Goal: Task Accomplishment & Management: Complete application form

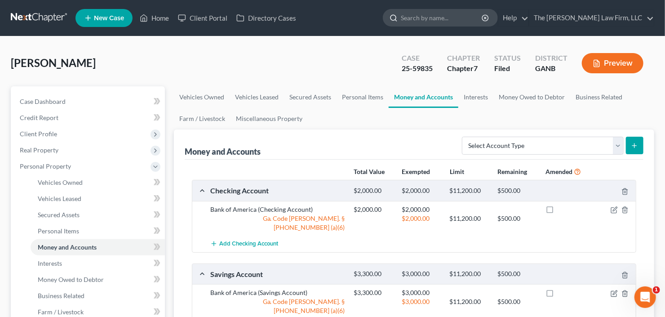
click at [479, 13] on input "search" at bounding box center [442, 17] width 82 height 17
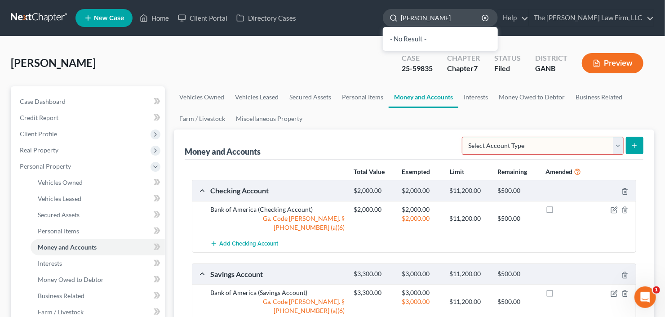
type input "[PERSON_NAME]"
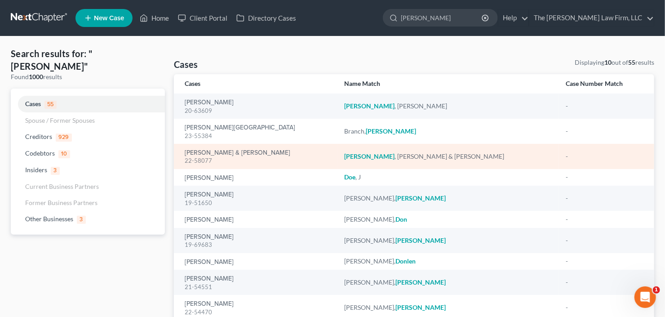
click at [216, 147] on td "Douglas, Brandon & Tina 22-58077" at bounding box center [256, 156] width 164 height 25
click at [216, 152] on link "Douglas, Brandon & Tina" at bounding box center [238, 153] width 106 height 6
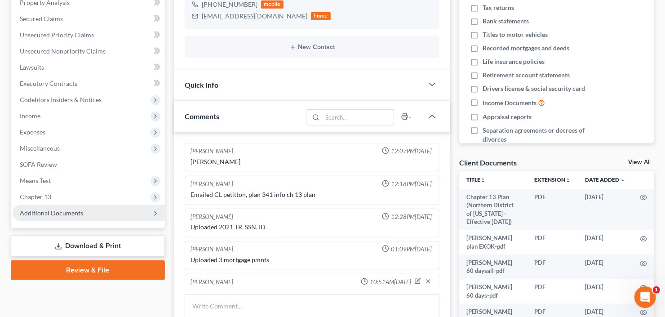
scroll to position [15, 0]
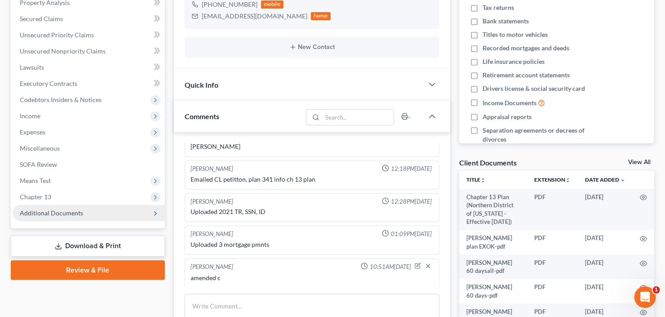
click at [40, 209] on span "Additional Documents" at bounding box center [51, 213] width 63 height 8
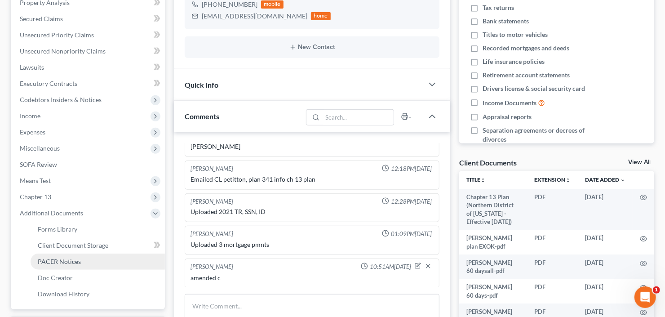
click at [46, 262] on span "PACER Notices" at bounding box center [59, 262] width 43 height 8
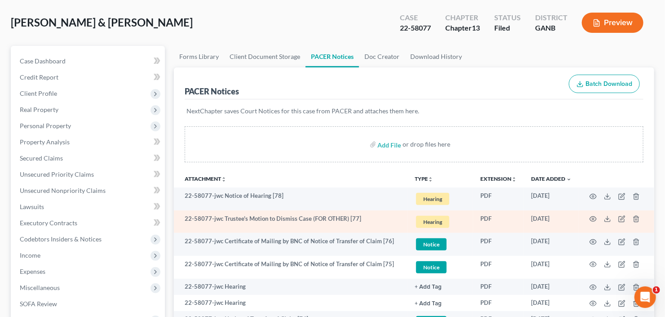
scroll to position [72, 0]
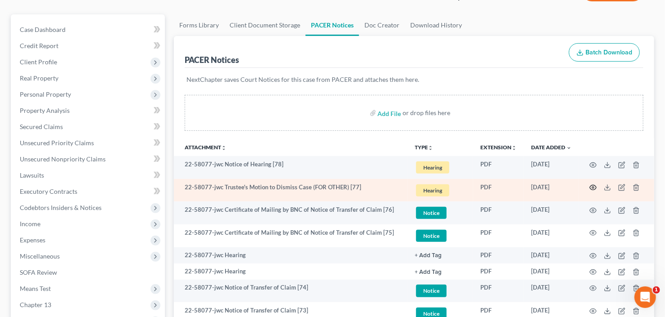
click at [594, 187] on icon "button" at bounding box center [593, 187] width 7 height 7
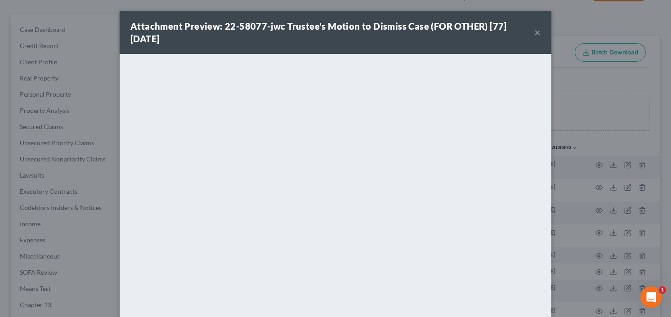
click at [536, 30] on button "×" at bounding box center [537, 32] width 6 height 11
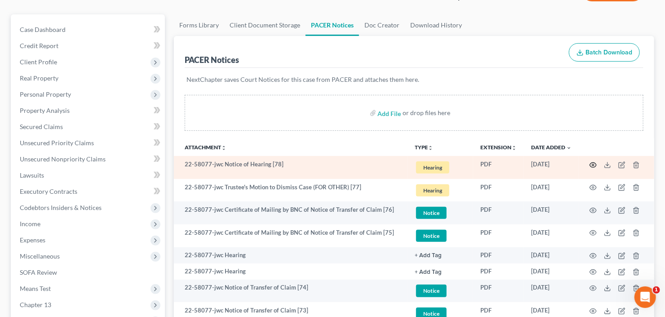
click at [594, 164] on icon "button" at bounding box center [593, 164] width 7 height 7
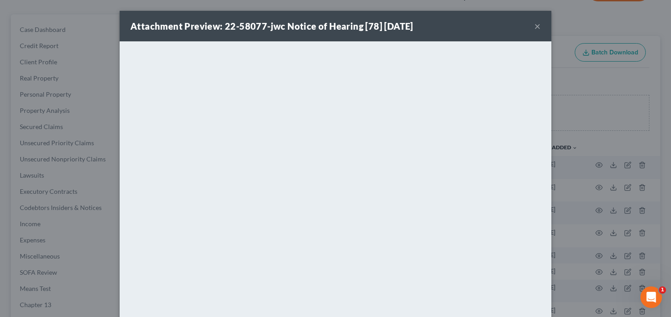
click at [535, 27] on button "×" at bounding box center [537, 26] width 6 height 11
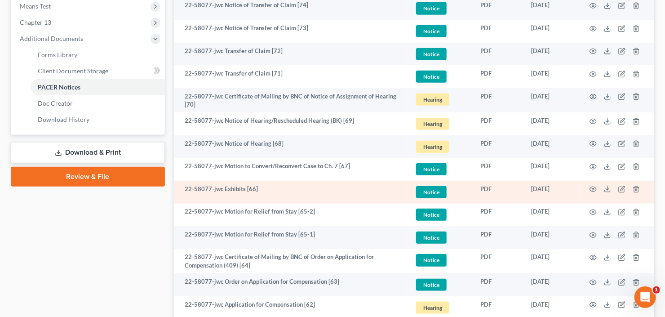
scroll to position [360, 0]
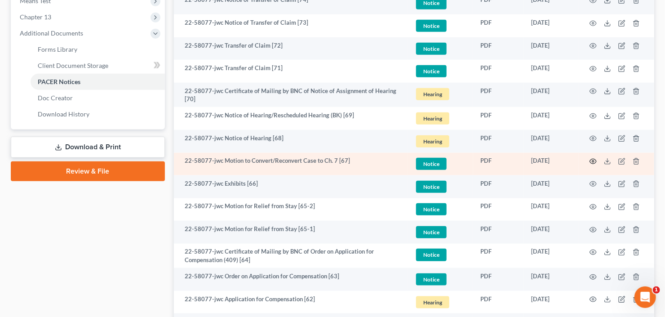
click at [592, 160] on icon "button" at bounding box center [593, 161] width 7 height 7
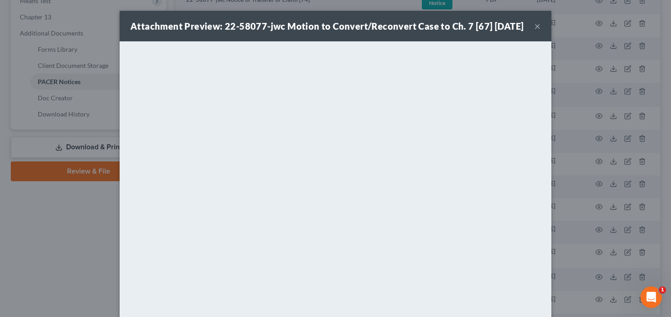
click at [534, 31] on button "×" at bounding box center [537, 26] width 6 height 11
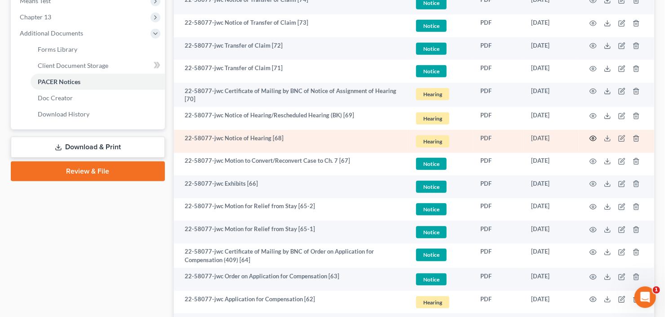
click at [595, 137] on icon "button" at bounding box center [593, 138] width 7 height 7
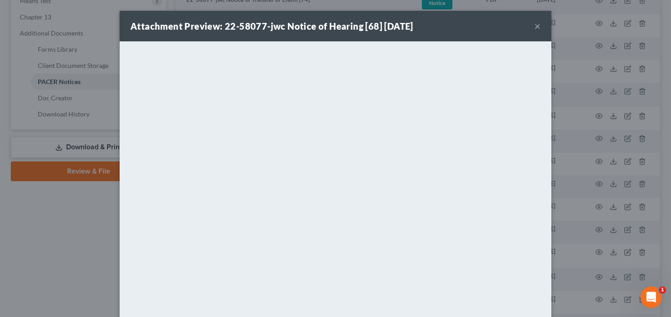
click at [534, 24] on button "×" at bounding box center [537, 26] width 6 height 11
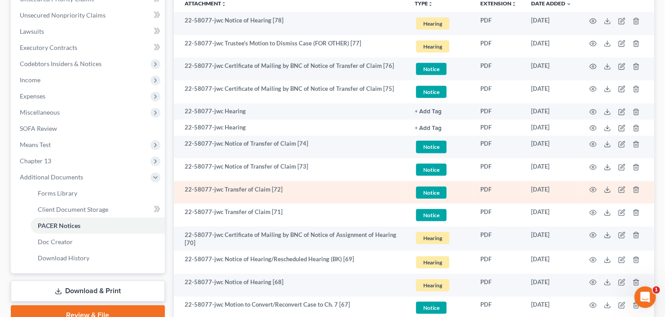
scroll to position [180, 0]
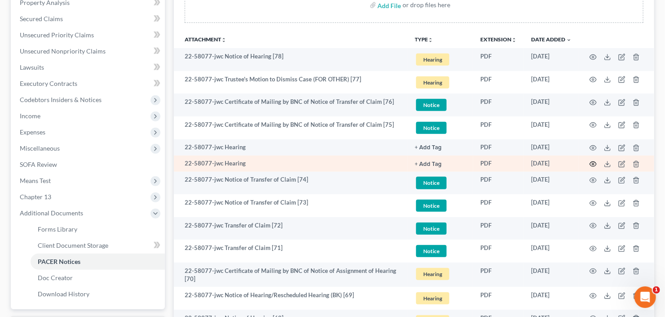
click at [592, 164] on icon "button" at bounding box center [593, 163] width 7 height 7
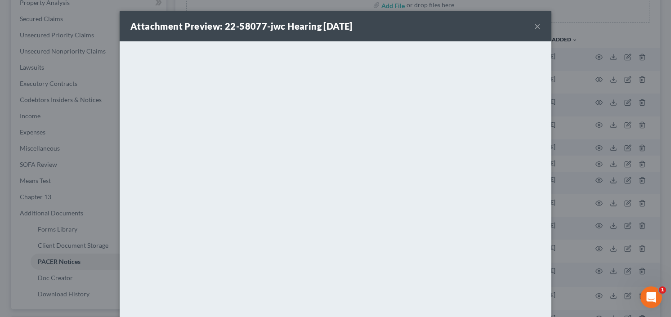
click at [534, 26] on button "×" at bounding box center [537, 26] width 6 height 11
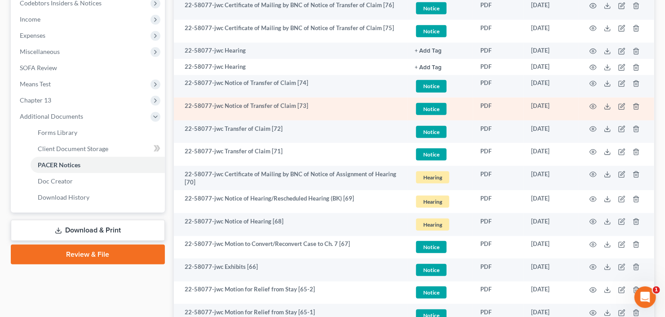
scroll to position [252, 0]
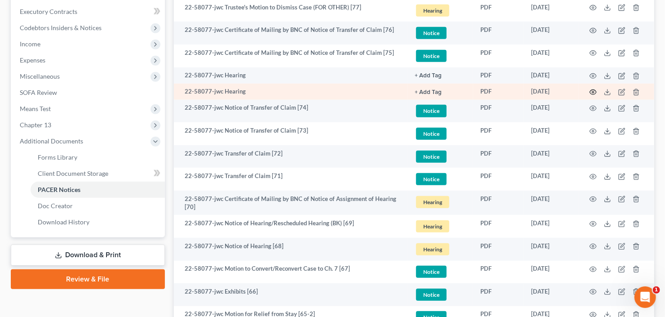
click at [595, 89] on icon "button" at bounding box center [593, 92] width 7 height 7
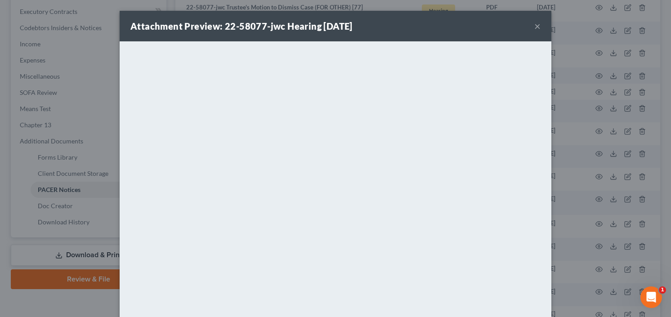
click at [535, 21] on button "×" at bounding box center [537, 26] width 6 height 11
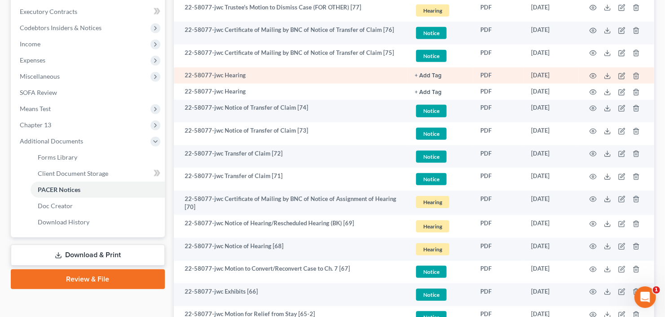
click at [594, 71] on td at bounding box center [617, 75] width 76 height 16
click at [594, 74] on icon "button" at bounding box center [593, 75] width 7 height 7
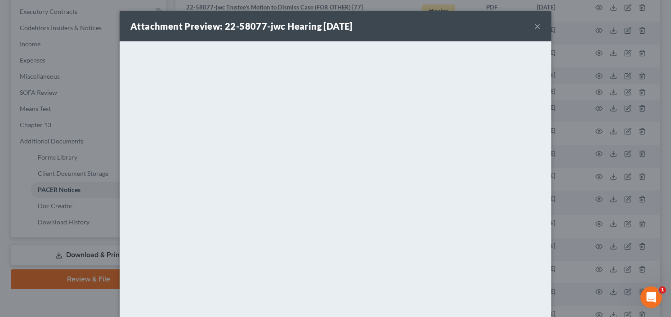
click at [534, 23] on button "×" at bounding box center [537, 26] width 6 height 11
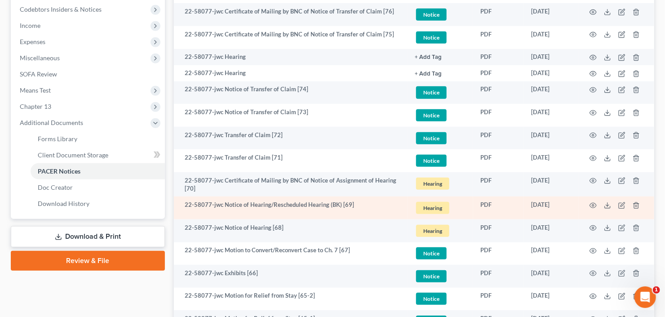
scroll to position [288, 0]
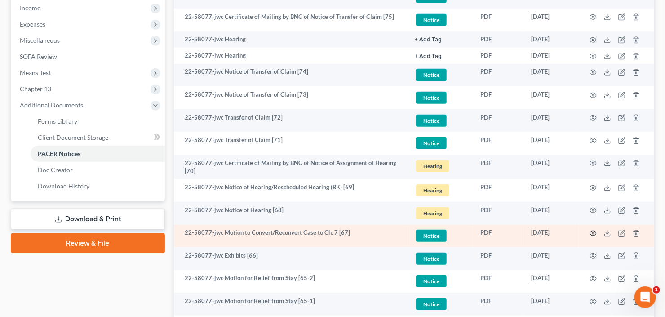
click at [594, 231] on icon "button" at bounding box center [593, 233] width 7 height 7
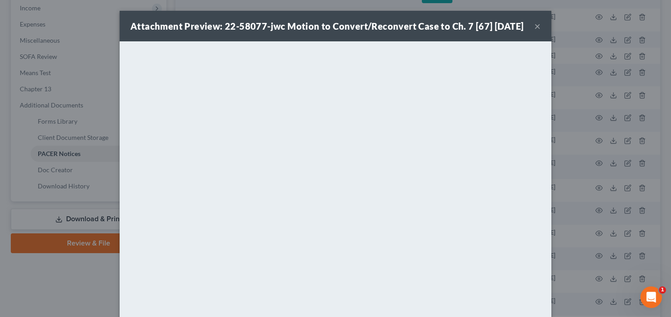
click at [534, 31] on button "×" at bounding box center [537, 26] width 6 height 11
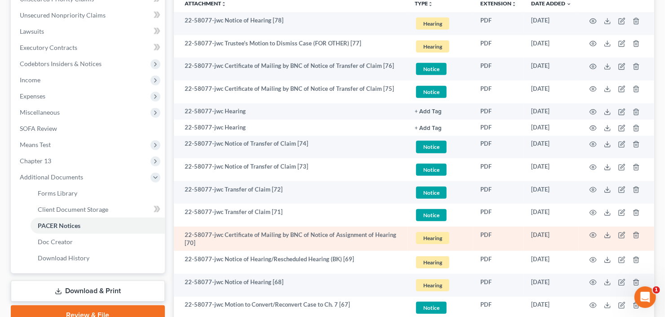
scroll to position [144, 0]
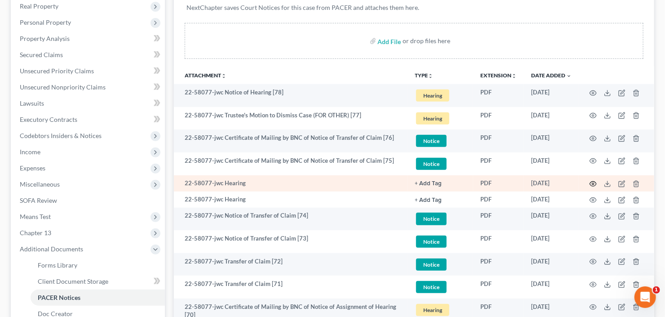
click at [595, 182] on icon "button" at bounding box center [593, 183] width 7 height 7
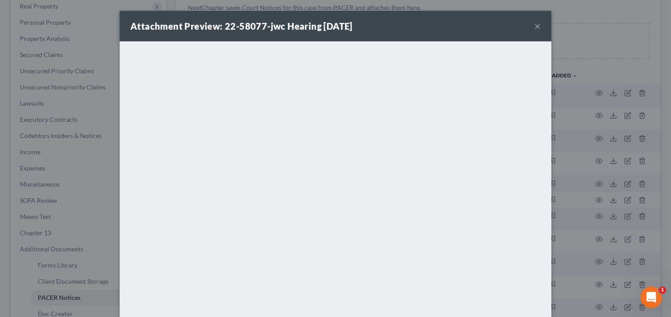
click at [535, 24] on button "×" at bounding box center [537, 26] width 6 height 11
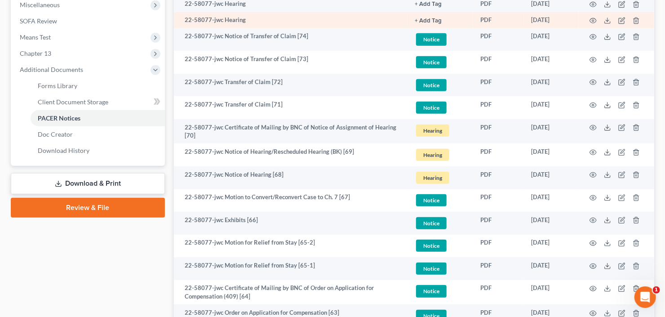
scroll to position [324, 0]
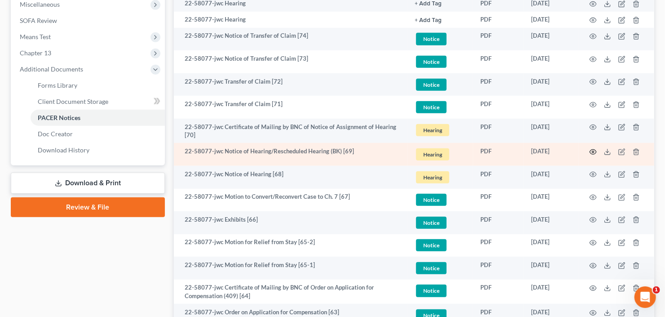
click at [594, 151] on icon "button" at bounding box center [593, 151] width 7 height 7
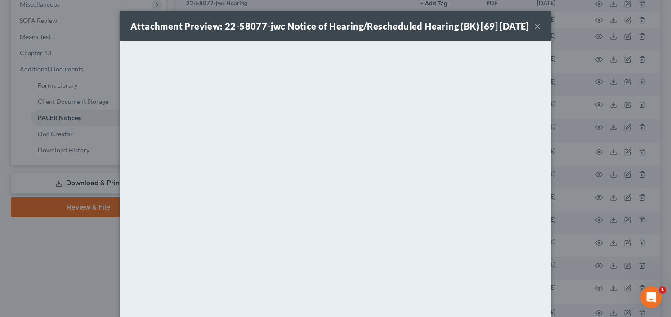
click at [536, 31] on button "×" at bounding box center [537, 26] width 6 height 11
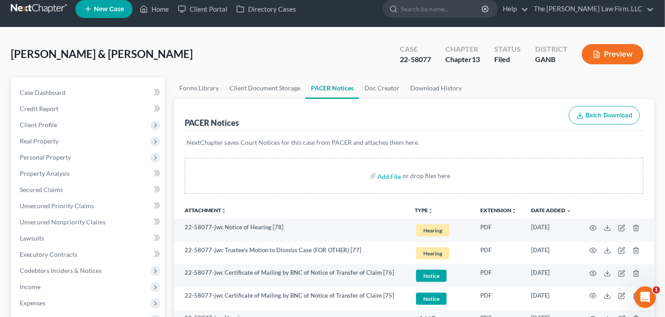
scroll to position [36, 0]
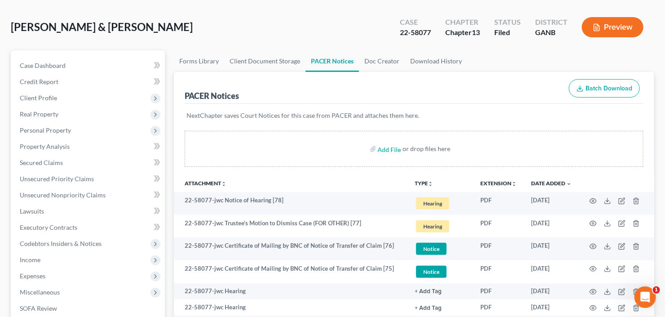
drag, startPoint x: 42, startPoint y: 260, endPoint x: 67, endPoint y: 268, distance: 26.4
click at [42, 260] on span "Income" at bounding box center [89, 260] width 152 height 16
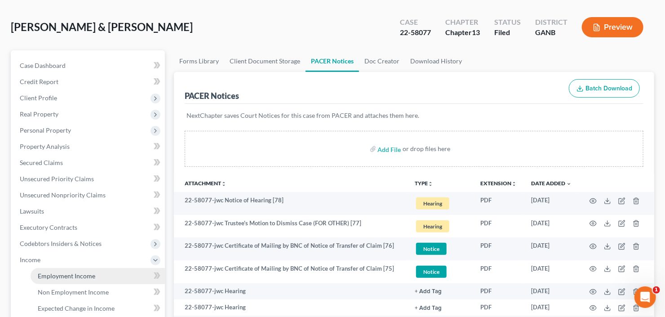
click at [67, 277] on span "Employment Income" at bounding box center [67, 276] width 58 height 8
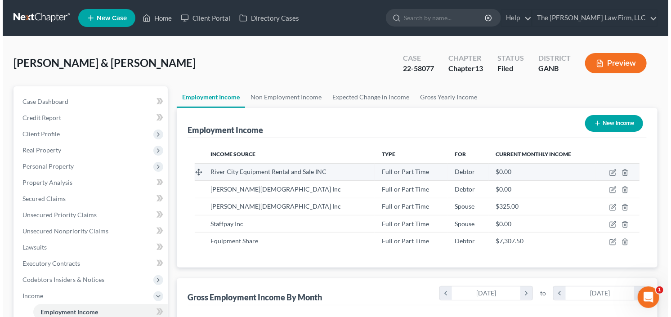
scroll to position [160, 270]
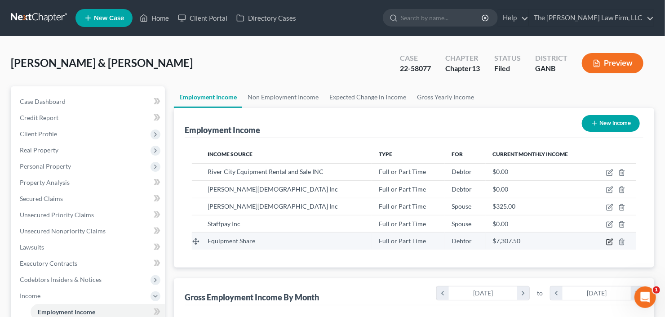
click at [609, 243] on icon "button" at bounding box center [609, 241] width 5 height 5
select select "0"
select select "26"
select select "0"
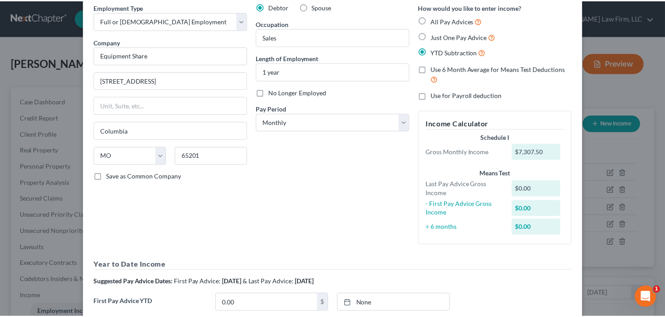
scroll to position [0, 0]
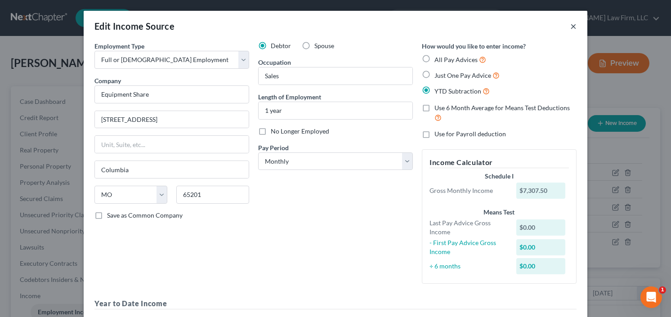
click at [570, 24] on button "×" at bounding box center [573, 26] width 6 height 11
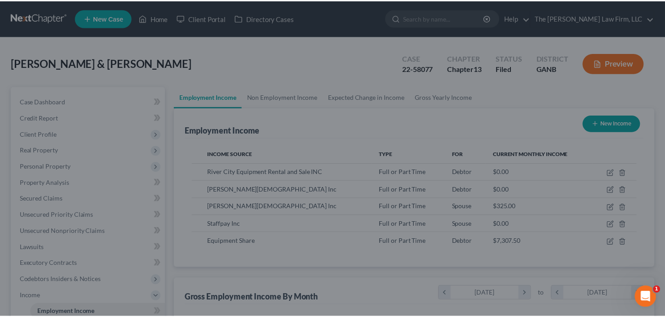
scroll to position [449307, 449197]
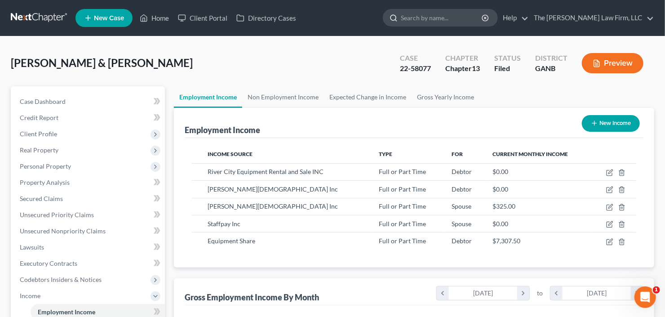
click at [464, 22] on input "search" at bounding box center [442, 17] width 82 height 17
type input "melba"
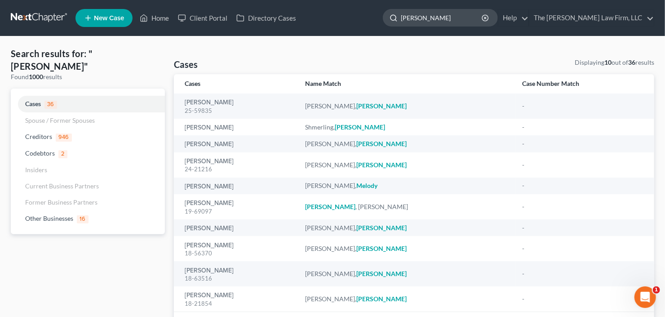
click at [472, 16] on input "melba" at bounding box center [442, 17] width 82 height 17
drag, startPoint x: 464, startPoint y: 16, endPoint x: 389, endPoint y: 29, distance: 76.6
click at [397, 26] on ul "New Case Home Client Portal Directory Cases melba - No Result - Other Businesse…" at bounding box center [365, 17] width 579 height 23
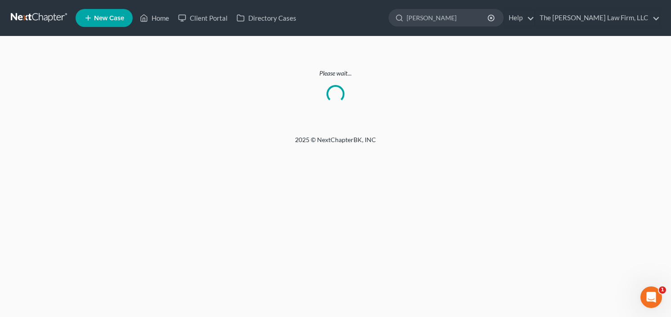
type input "lawrence"
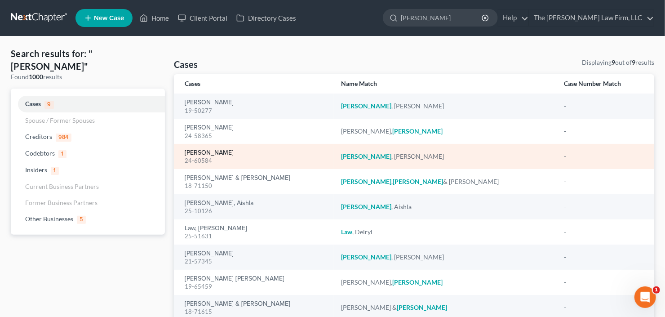
click at [200, 154] on link "Lawrence, Stanley" at bounding box center [209, 153] width 49 height 6
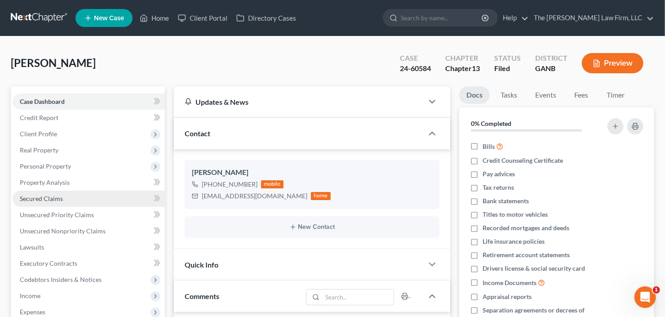
scroll to position [209, 0]
click at [38, 200] on span "Secured Claims" at bounding box center [41, 199] width 43 height 8
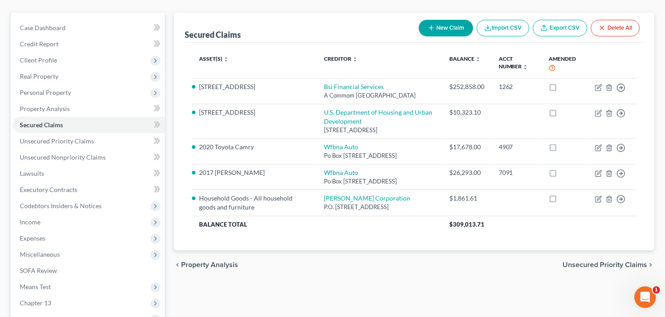
scroll to position [72, 0]
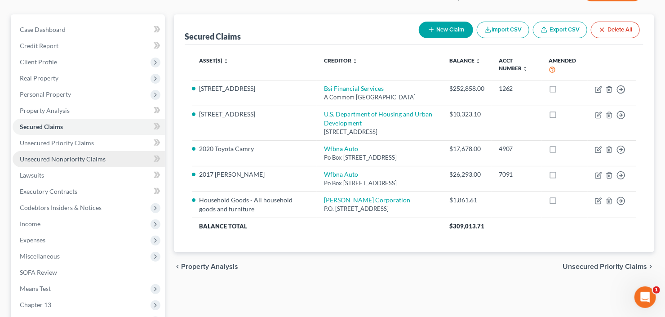
click at [68, 158] on span "Unsecured Nonpriority Claims" at bounding box center [63, 159] width 86 height 8
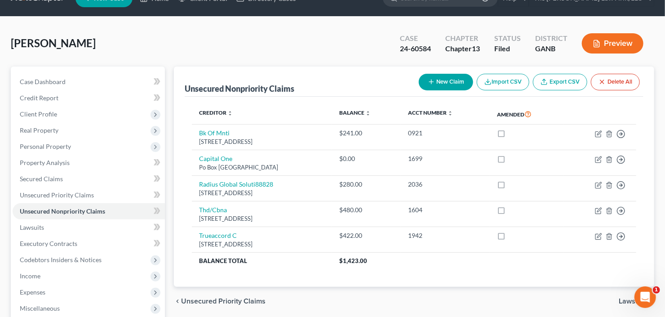
scroll to position [36, 0]
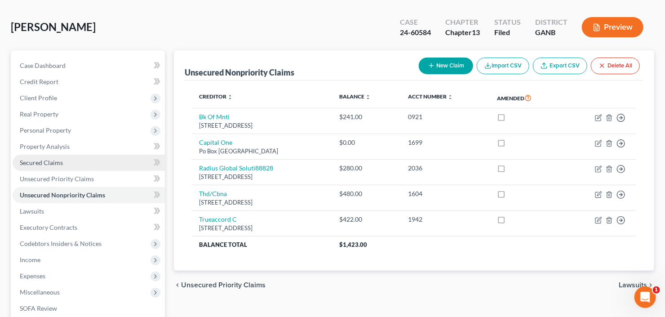
click at [39, 162] on span "Secured Claims" at bounding box center [41, 163] width 43 height 8
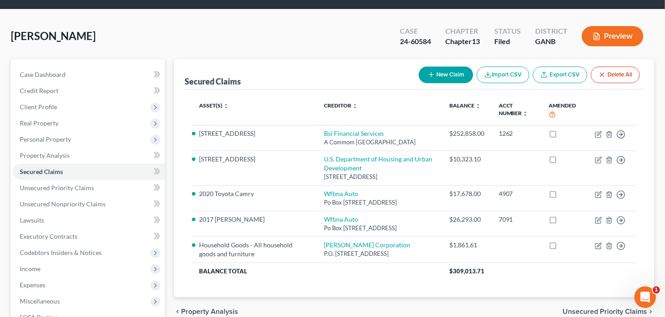
scroll to position [72, 0]
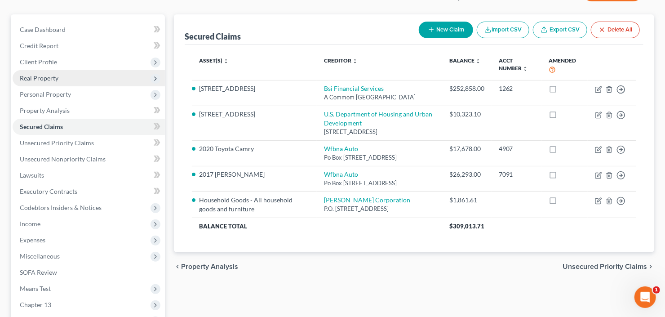
click at [52, 79] on span "Real Property" at bounding box center [39, 78] width 39 height 8
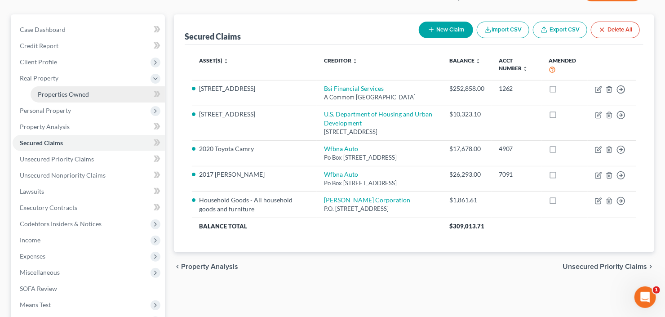
click at [68, 92] on span "Properties Owned" at bounding box center [63, 94] width 51 height 8
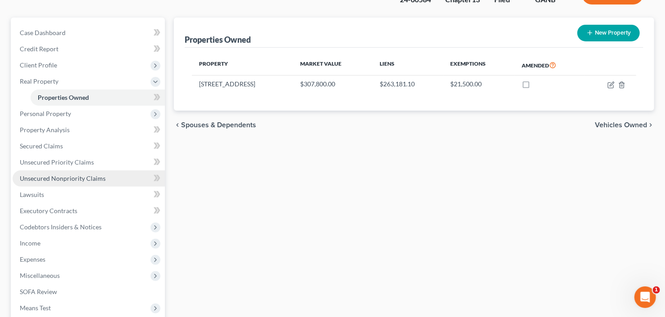
scroll to position [108, 0]
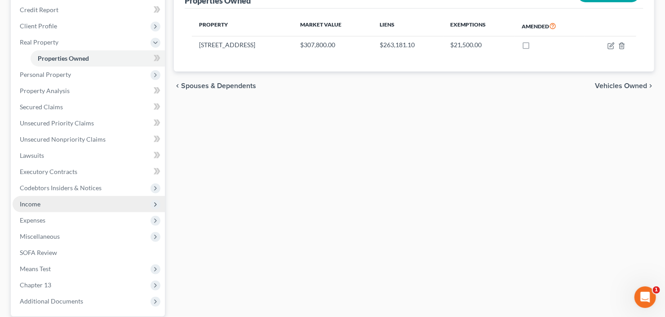
click at [52, 203] on span "Income" at bounding box center [89, 204] width 152 height 16
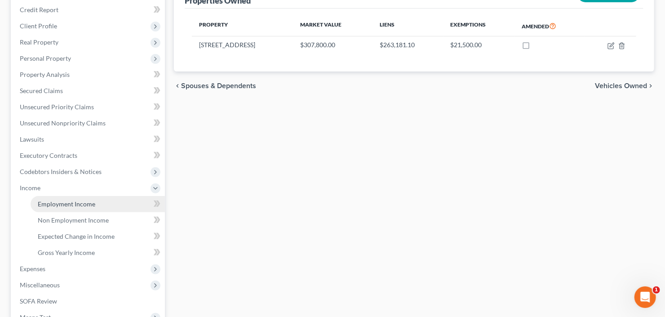
click at [78, 205] on span "Employment Income" at bounding box center [67, 204] width 58 height 8
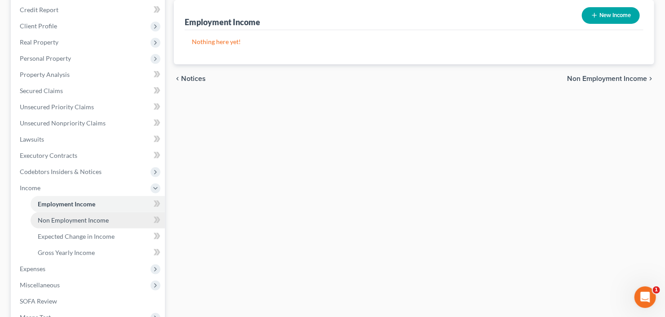
click at [69, 220] on span "Non Employment Income" at bounding box center [73, 220] width 71 height 8
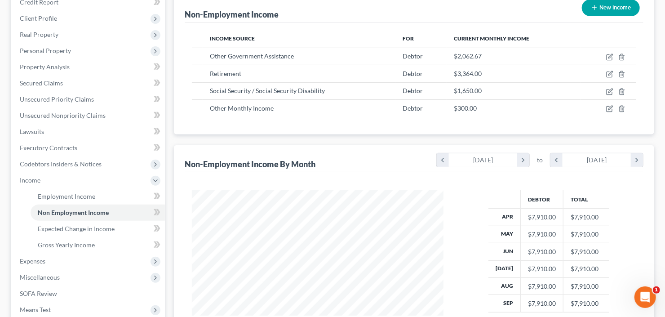
scroll to position [180, 0]
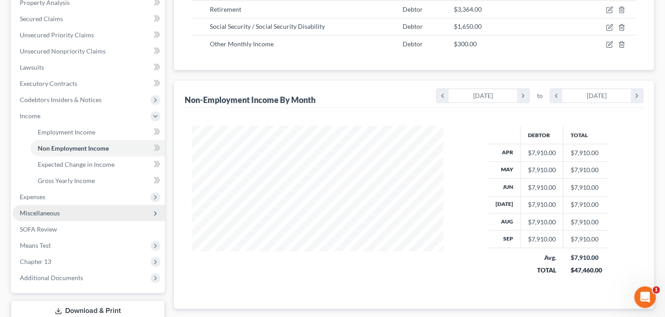
click at [69, 214] on span "Miscellaneous" at bounding box center [89, 213] width 152 height 16
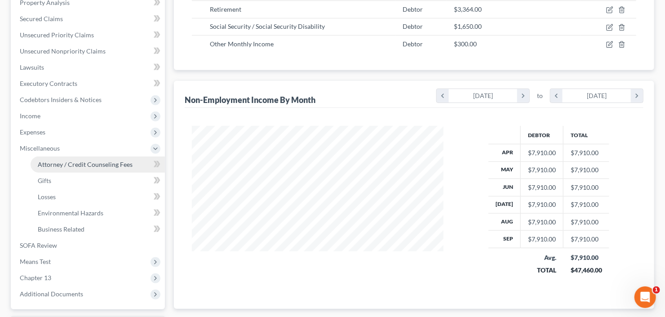
click at [98, 164] on span "Attorney / Credit Counseling Fees" at bounding box center [85, 164] width 95 height 8
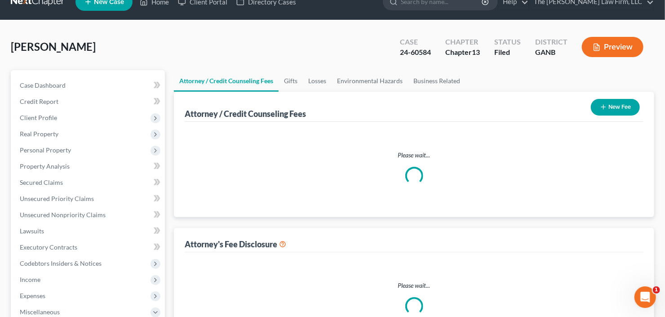
select select "2"
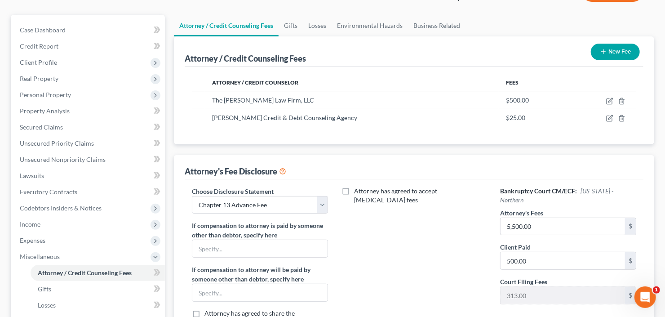
scroll to position [108, 0]
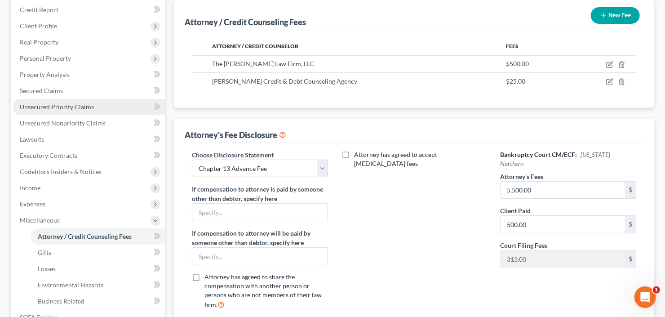
click at [70, 113] on link "Unsecured Priority Claims" at bounding box center [89, 107] width 152 height 16
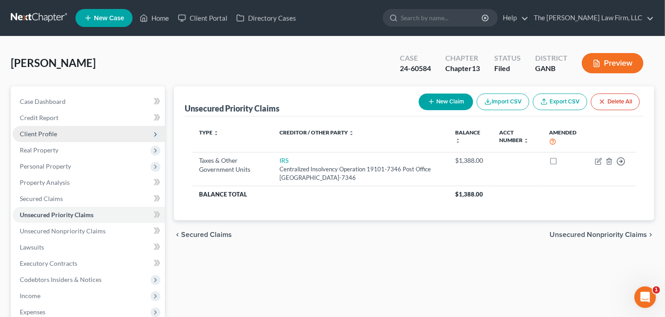
click at [36, 135] on span "Client Profile" at bounding box center [38, 134] width 37 height 8
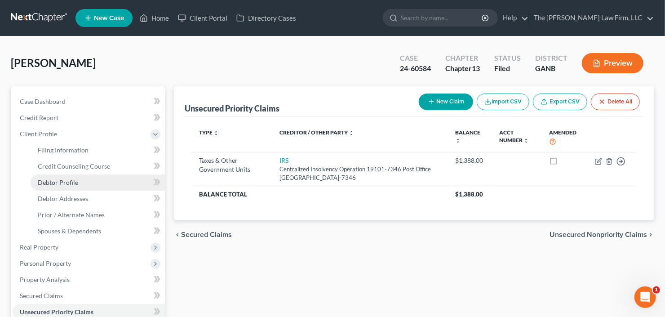
click at [58, 183] on span "Debtor Profile" at bounding box center [58, 182] width 40 height 8
select select "0"
select select "1"
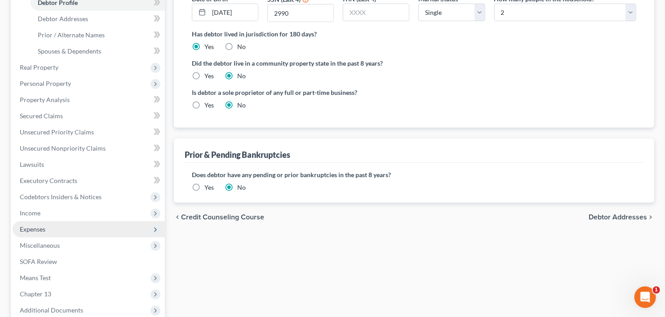
click at [63, 226] on span "Expenses" at bounding box center [89, 229] width 152 height 16
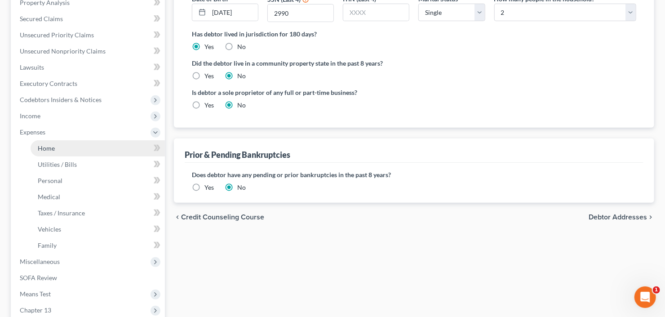
click at [57, 147] on link "Home" at bounding box center [98, 148] width 134 height 16
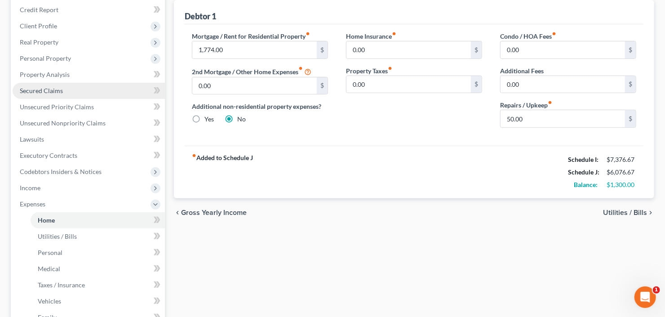
click at [50, 88] on span "Secured Claims" at bounding box center [41, 91] width 43 height 8
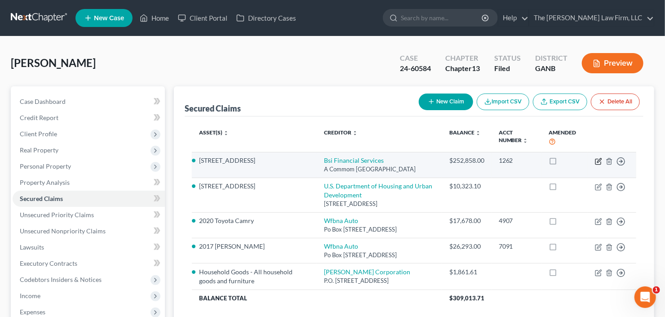
click at [596, 160] on icon "button" at bounding box center [598, 161] width 5 height 5
select select "39"
select select "0"
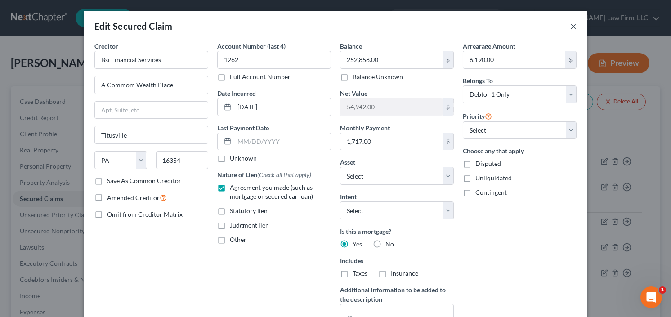
click at [571, 27] on button "×" at bounding box center [573, 26] width 6 height 11
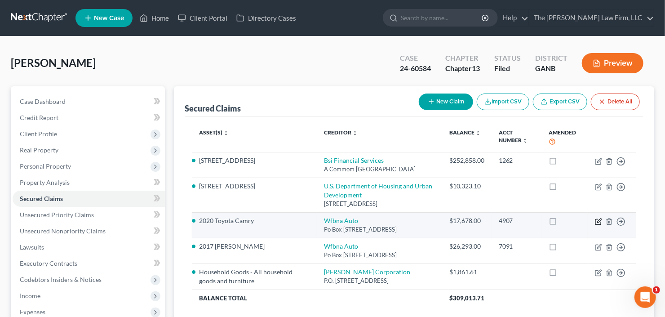
click at [600, 222] on icon "button" at bounding box center [599, 220] width 4 height 4
select select "4"
select select "10"
select select "0"
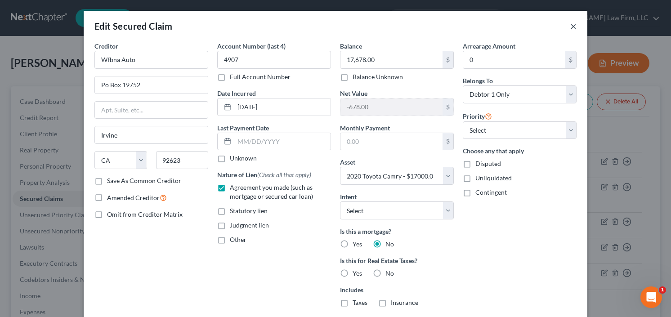
click at [570, 27] on button "×" at bounding box center [573, 26] width 6 height 11
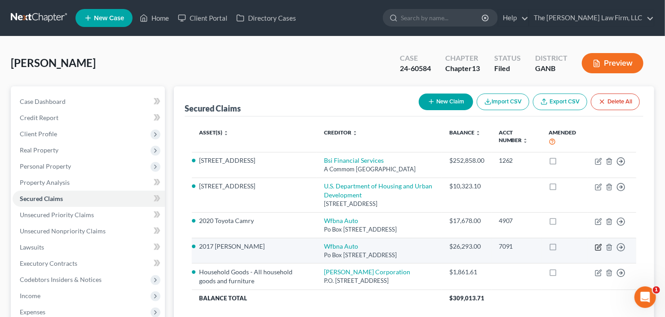
click at [599, 248] on icon "button" at bounding box center [599, 246] width 4 height 4
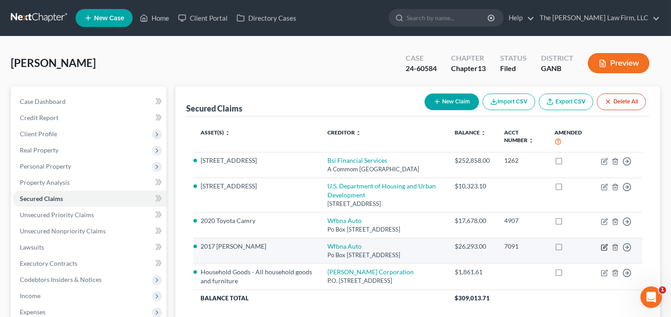
select select "4"
select select "9"
select select "0"
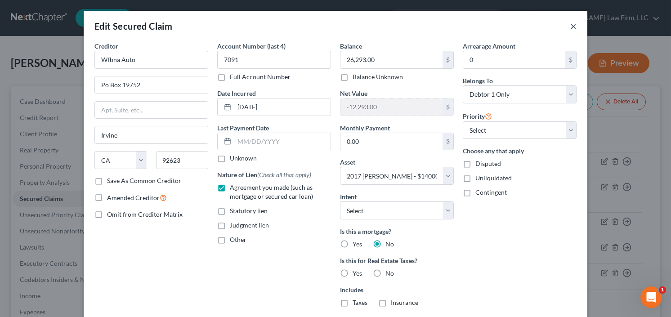
click at [570, 26] on button "×" at bounding box center [573, 26] width 6 height 11
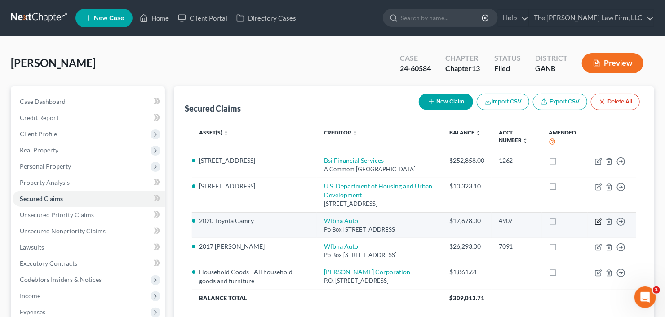
click at [599, 224] on icon "button" at bounding box center [598, 221] width 5 height 5
select select "4"
select select "10"
select select "0"
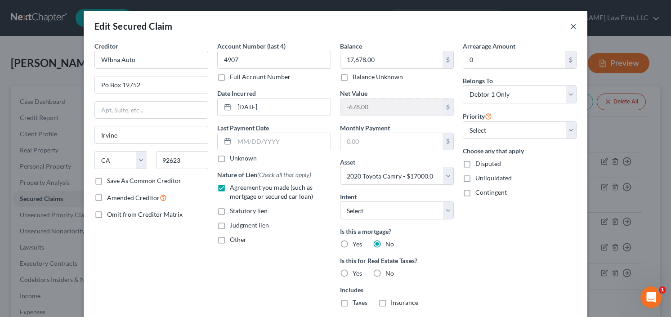
click at [570, 25] on button "×" at bounding box center [573, 26] width 6 height 11
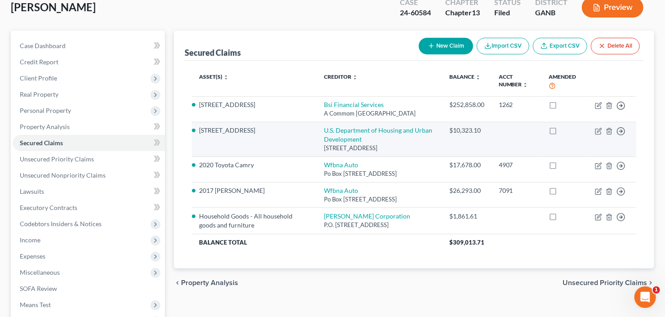
scroll to position [108, 0]
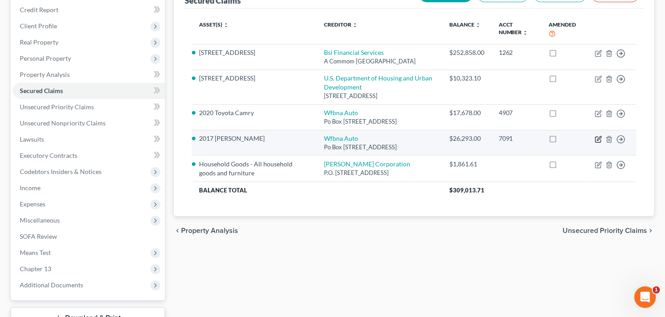
click at [601, 142] on icon "button" at bounding box center [598, 139] width 5 height 5
select select "4"
select select "9"
select select "0"
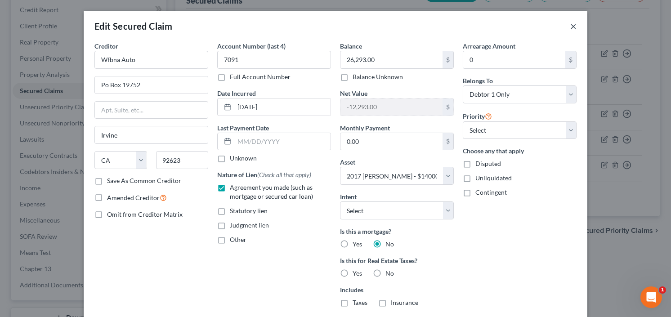
click at [570, 27] on button "×" at bounding box center [573, 26] width 6 height 11
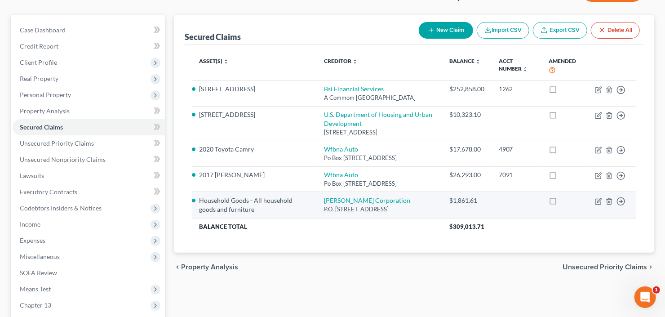
scroll to position [72, 0]
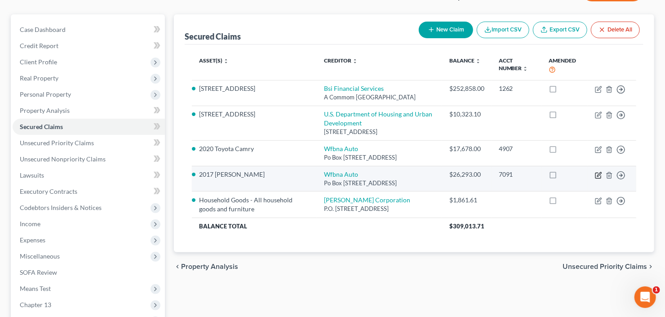
click at [597, 179] on icon "button" at bounding box center [598, 175] width 7 height 7
select select "4"
select select "9"
select select "0"
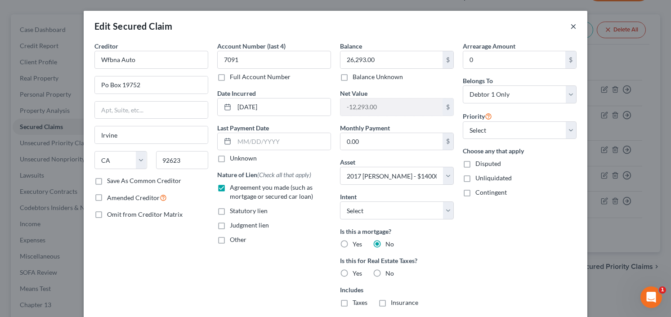
click at [570, 26] on button "×" at bounding box center [573, 26] width 6 height 11
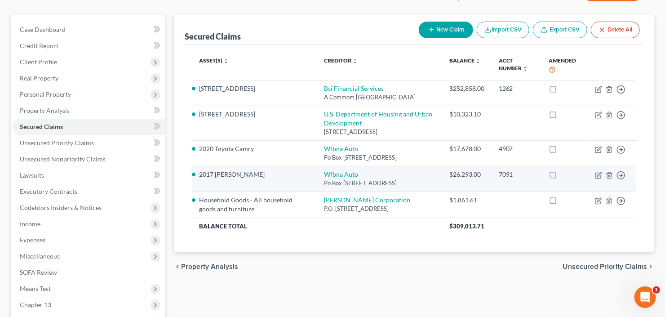
scroll to position [108, 0]
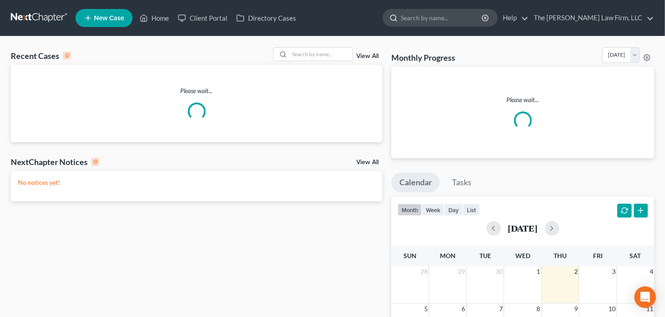
click at [438, 17] on input "search" at bounding box center [442, 17] width 82 height 17
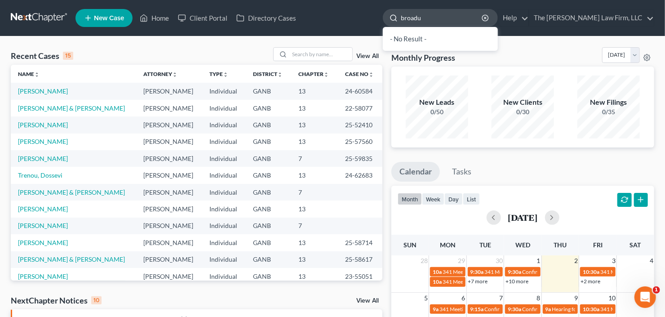
type input "broadus"
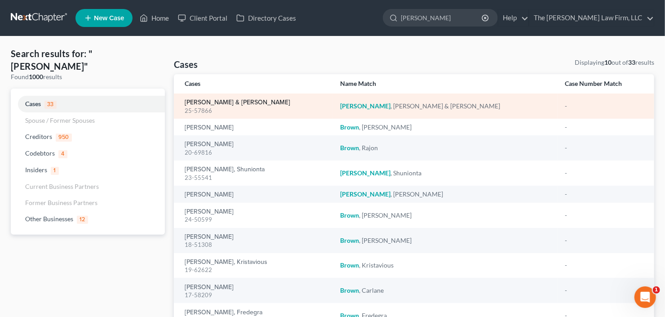
click at [236, 99] on link "Broadus, Tamara & William" at bounding box center [238, 102] width 106 height 6
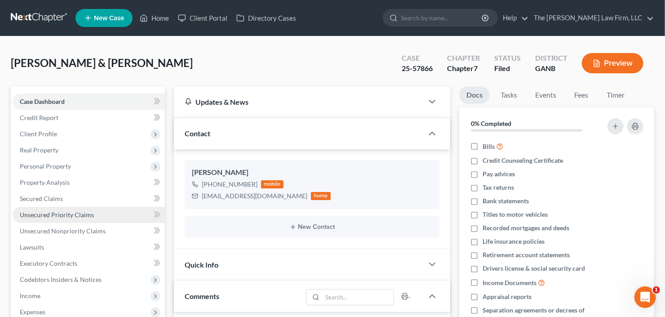
scroll to position [14, 0]
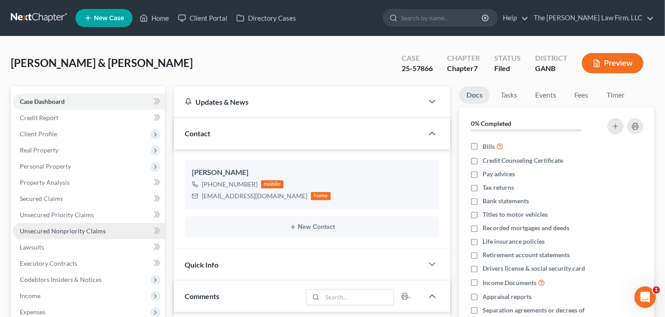
click at [58, 230] on span "Unsecured Nonpriority Claims" at bounding box center [63, 231] width 86 height 8
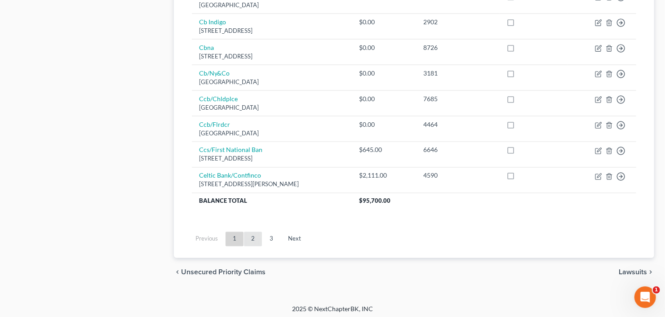
click at [253, 236] on link "2" at bounding box center [253, 239] width 18 height 14
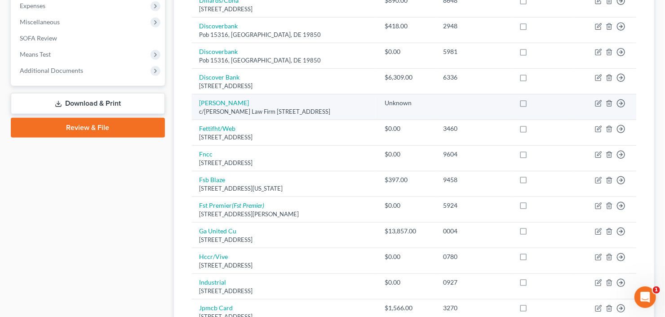
scroll to position [180, 0]
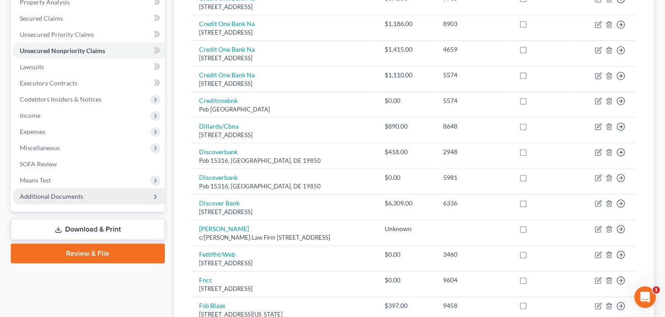
click at [50, 198] on span "Additional Documents" at bounding box center [51, 196] width 63 height 8
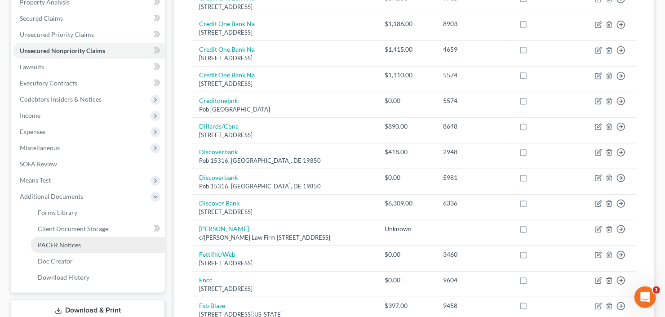
click at [63, 245] on span "PACER Notices" at bounding box center [59, 245] width 43 height 8
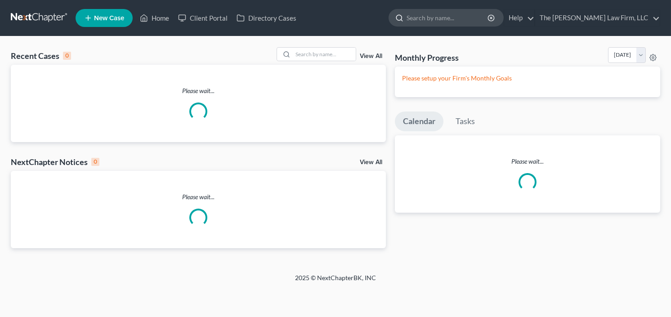
click at [458, 17] on input "search" at bounding box center [447, 17] width 82 height 17
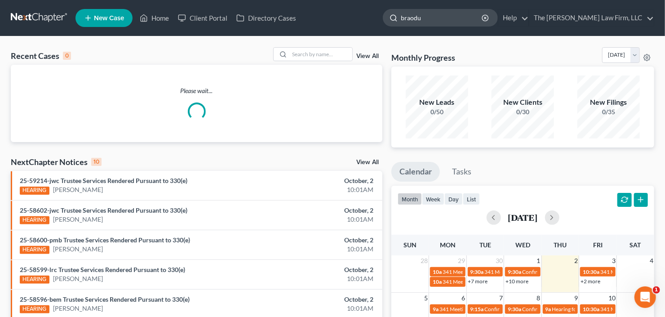
type input "braodus"
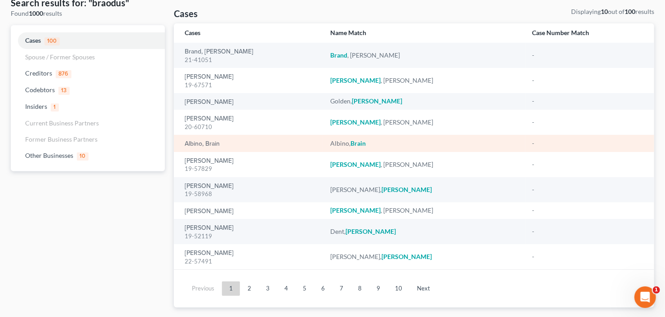
scroll to position [68, 0]
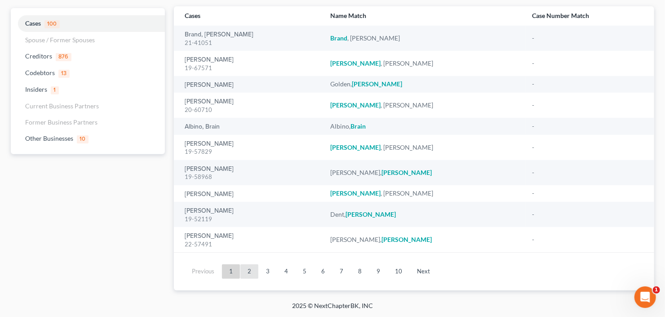
click at [255, 269] on link "2" at bounding box center [249, 271] width 18 height 14
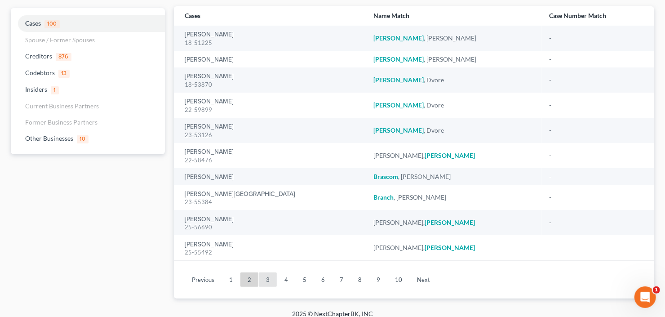
click at [266, 276] on link "3" at bounding box center [268, 279] width 18 height 14
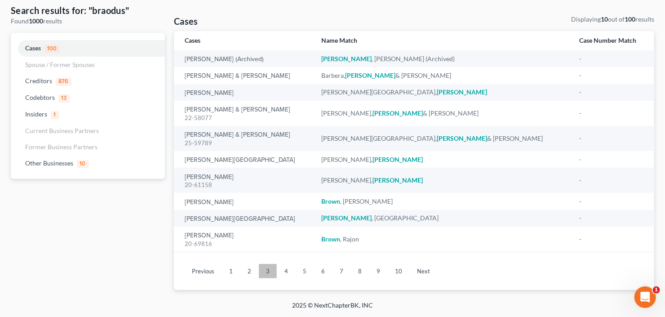
scroll to position [43, 0]
click at [252, 270] on link "2" at bounding box center [249, 271] width 18 height 14
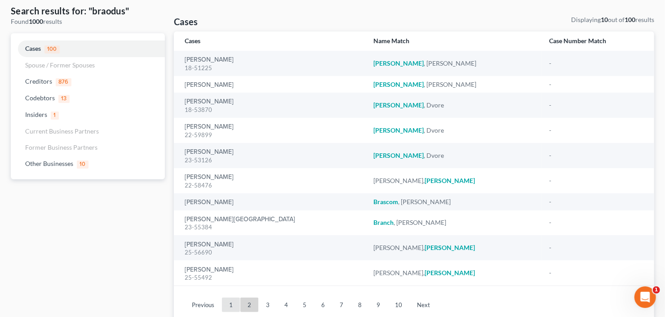
click at [229, 305] on link "1" at bounding box center [231, 305] width 18 height 14
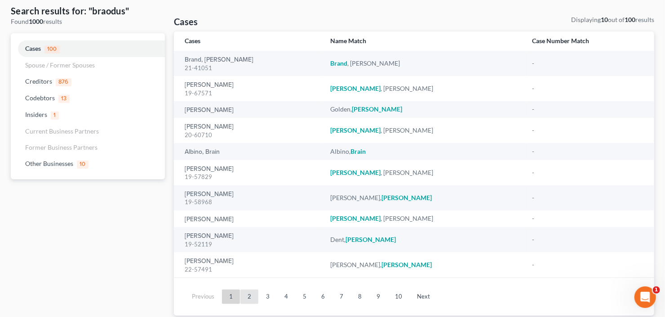
click at [245, 296] on link "2" at bounding box center [249, 296] width 18 height 14
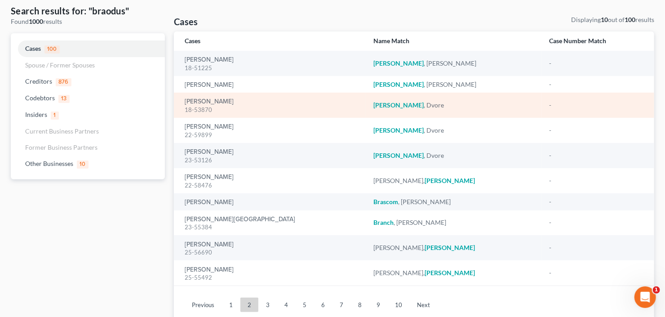
scroll to position [0, 0]
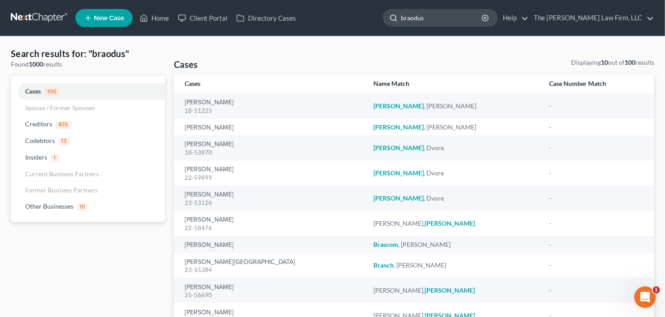
click at [471, 22] on input "braodus" at bounding box center [442, 17] width 82 height 17
drag, startPoint x: 442, startPoint y: 17, endPoint x: 385, endPoint y: 23, distance: 57.4
click at [385, 23] on ul "New Case Home Client Portal Directory Cases braodus - No Result - Codebtors Pat…" at bounding box center [365, 17] width 579 height 23
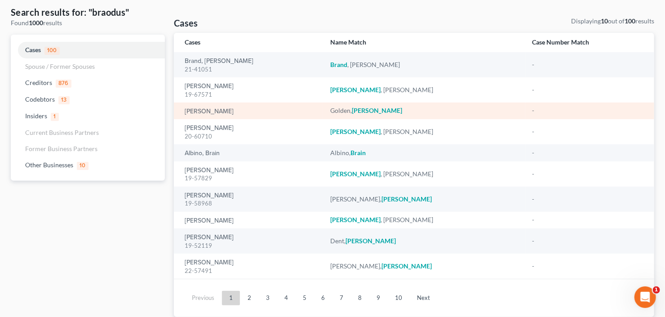
scroll to position [68, 0]
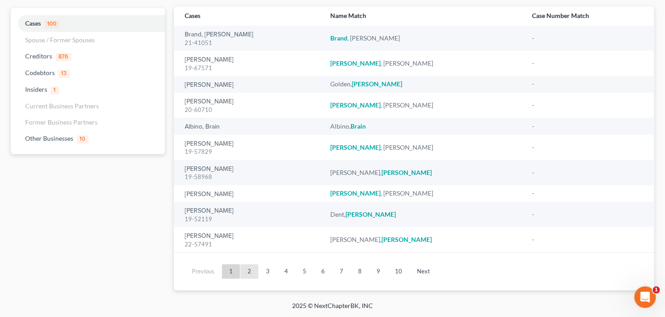
click at [249, 271] on link "2" at bounding box center [249, 271] width 18 height 14
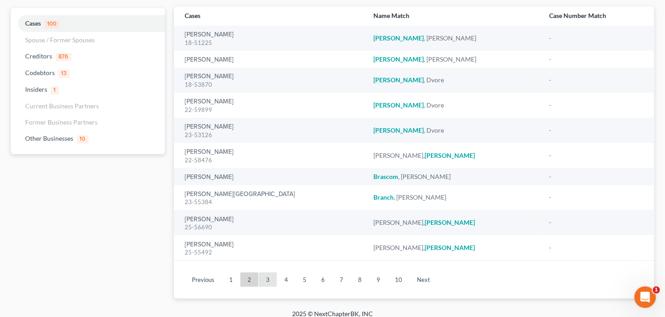
click at [262, 274] on link "3" at bounding box center [268, 279] width 18 height 14
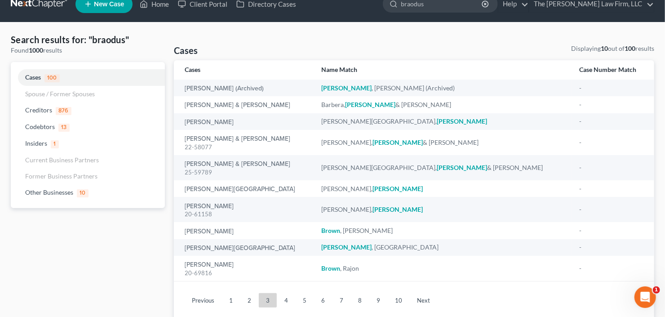
scroll to position [0, 0]
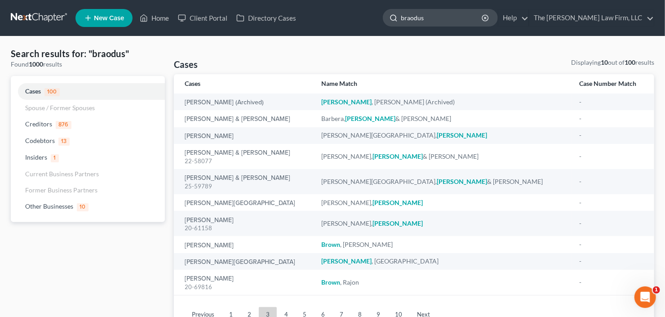
click at [466, 24] on input "braodus" at bounding box center [442, 17] width 82 height 17
drag, startPoint x: 466, startPoint y: 19, endPoint x: 428, endPoint y: 19, distance: 37.8
click at [428, 19] on input "braodus" at bounding box center [442, 17] width 82 height 17
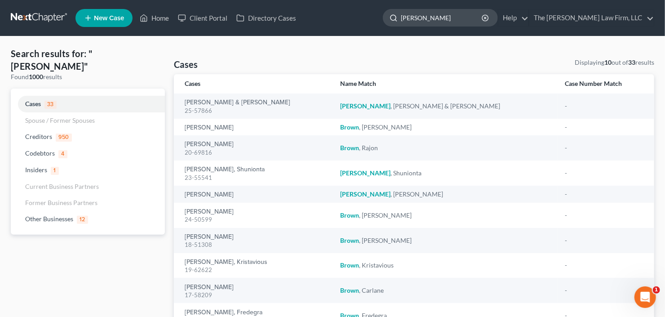
click at [470, 21] on input "broadus" at bounding box center [442, 17] width 82 height 17
drag, startPoint x: 470, startPoint y: 21, endPoint x: 331, endPoint y: 34, distance: 139.5
click at [340, 32] on nav "Home New Case Client Portal Directory Cases The Craig Black Law Firm, LLC cb@cr…" at bounding box center [332, 18] width 665 height 36
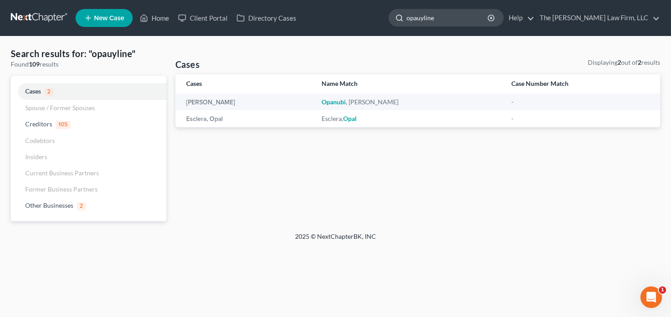
click at [429, 15] on input "opauyline" at bounding box center [447, 17] width 82 height 17
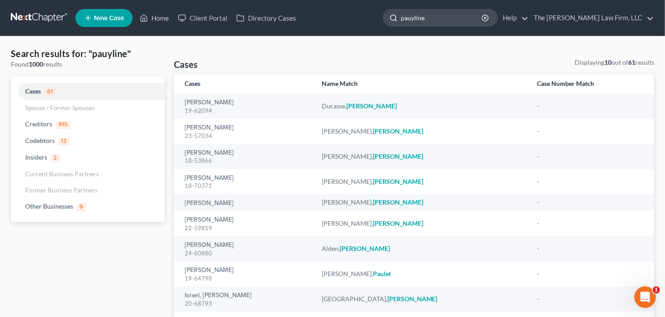
click at [431, 20] on input "pauyline" at bounding box center [442, 17] width 82 height 17
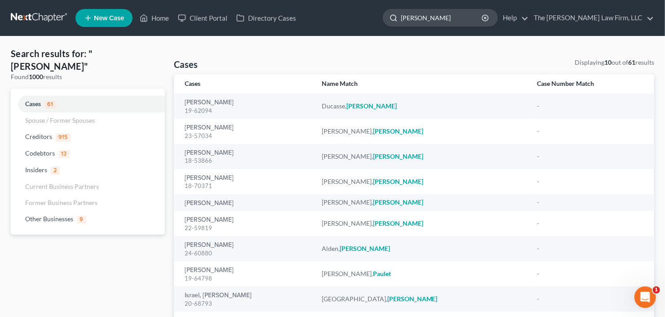
type input "pauline"
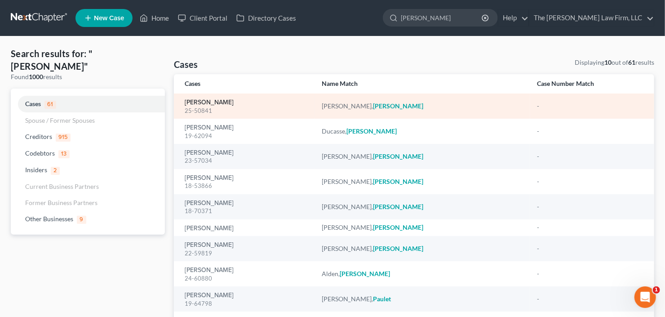
click at [192, 105] on link "Charles, Pauline" at bounding box center [209, 102] width 49 height 6
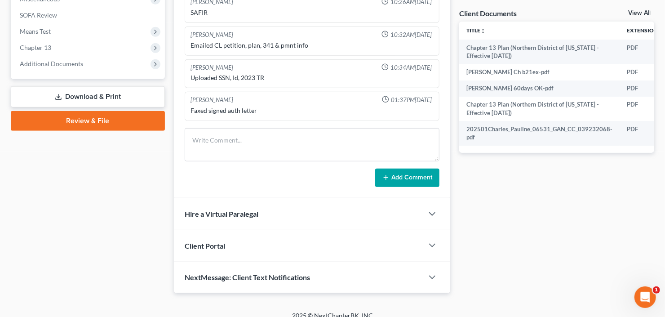
scroll to position [336, 0]
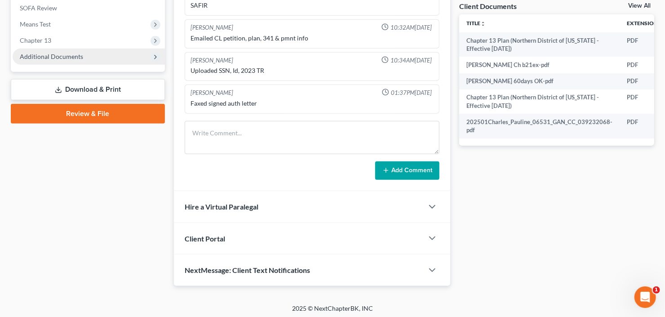
click at [35, 53] on span "Additional Documents" at bounding box center [51, 57] width 63 height 8
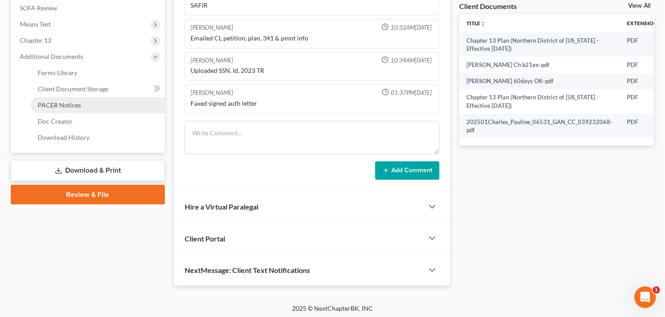
click at [67, 107] on span "PACER Notices" at bounding box center [59, 105] width 43 height 8
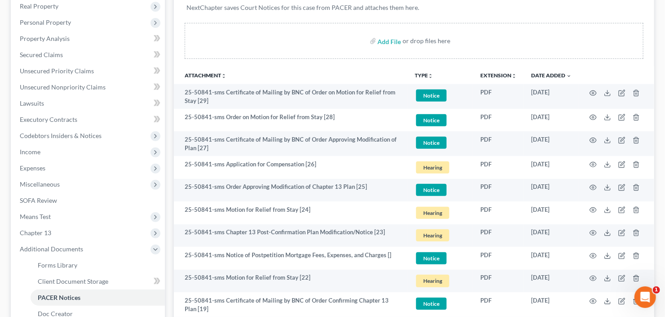
scroll to position [180, 0]
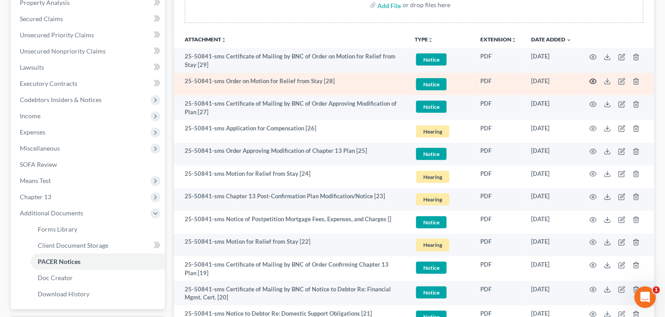
click at [594, 80] on icon "button" at bounding box center [593, 81] width 7 height 7
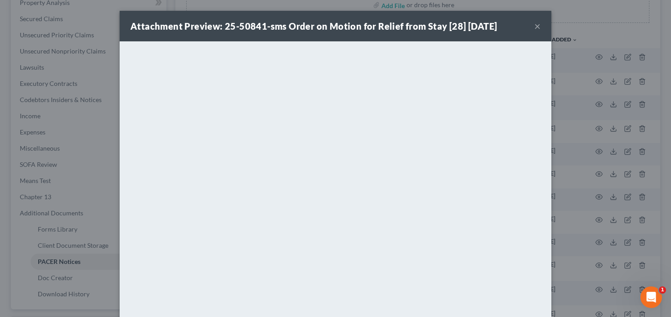
click at [535, 26] on button "×" at bounding box center [537, 26] width 6 height 11
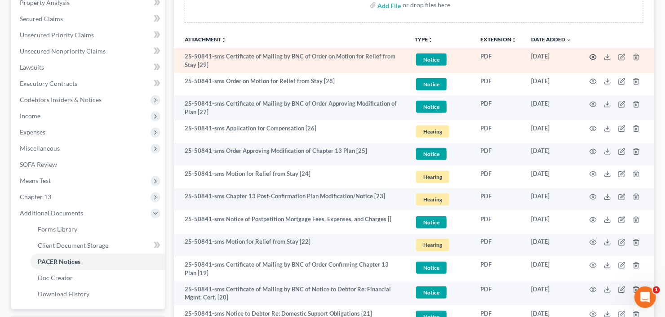
click at [593, 56] on circle "button" at bounding box center [593, 57] width 2 height 2
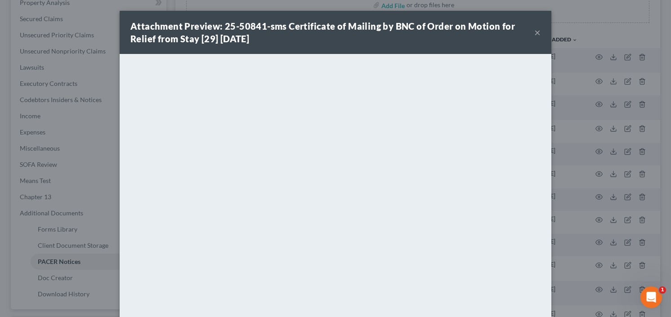
click at [535, 31] on button "×" at bounding box center [537, 32] width 6 height 11
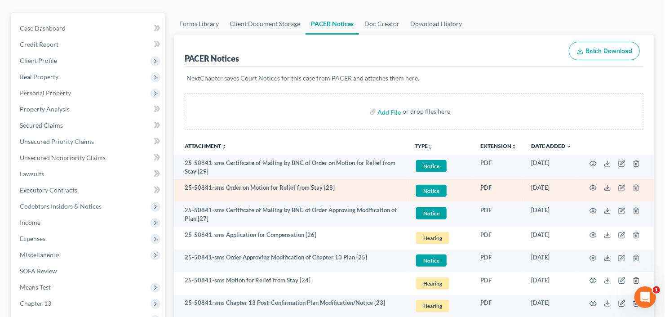
scroll to position [108, 0]
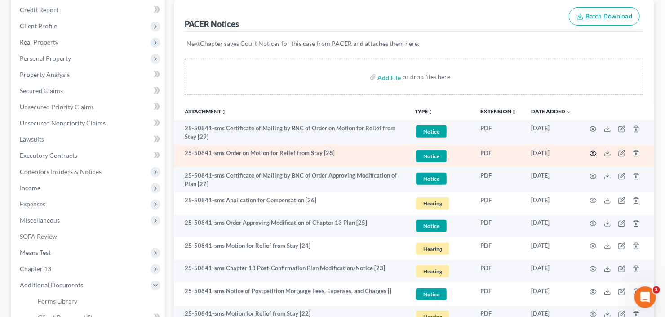
click at [593, 152] on icon "button" at bounding box center [593, 153] width 7 height 7
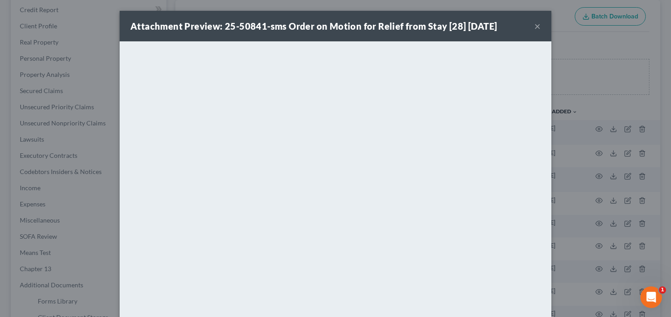
drag, startPoint x: 533, startPoint y: 27, endPoint x: 556, endPoint y: 32, distance: 23.4
click at [534, 27] on button "×" at bounding box center [537, 26] width 6 height 11
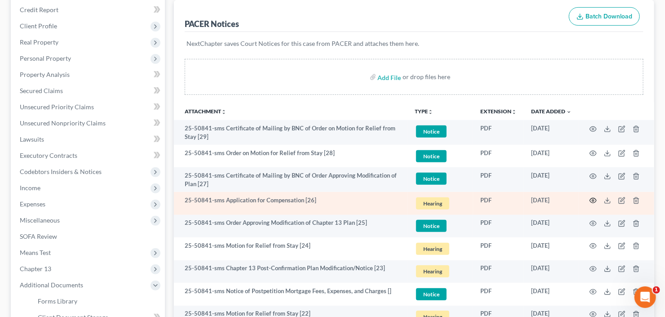
click at [591, 200] on icon "button" at bounding box center [593, 200] width 7 height 5
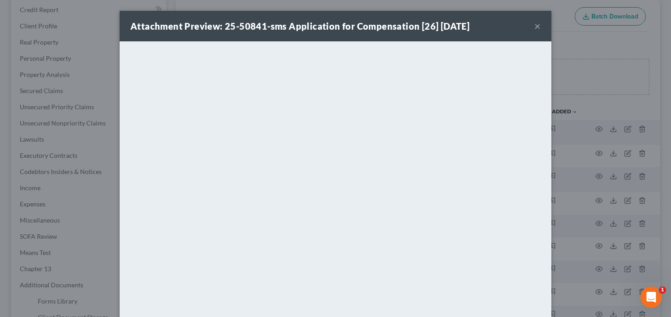
click at [536, 23] on button "×" at bounding box center [537, 26] width 6 height 11
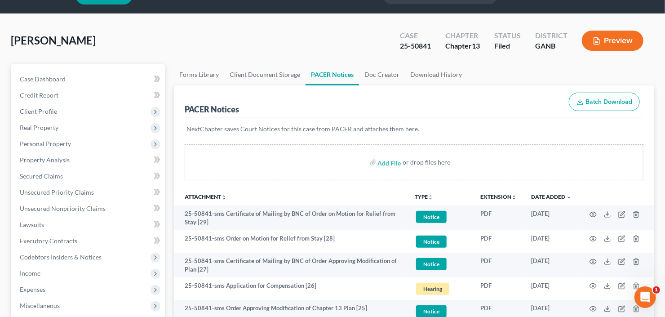
scroll to position [0, 0]
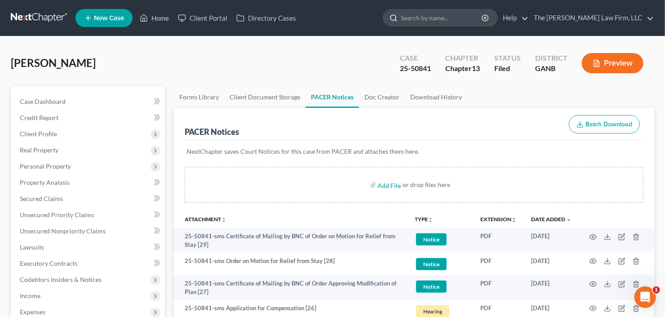
click at [457, 18] on input "search" at bounding box center [442, 17] width 82 height 17
type input "williams"
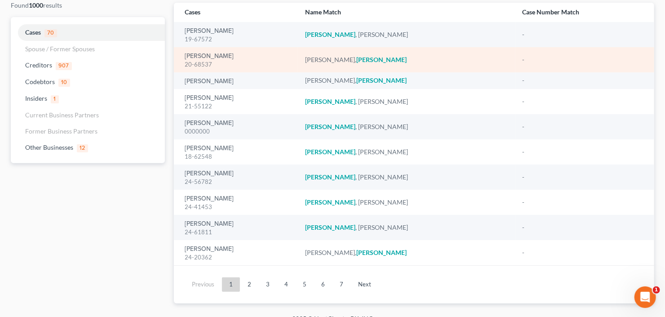
scroll to position [72, 0]
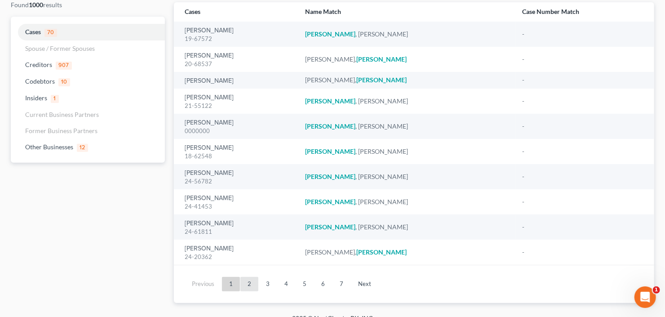
click at [251, 282] on link "2" at bounding box center [249, 284] width 18 height 14
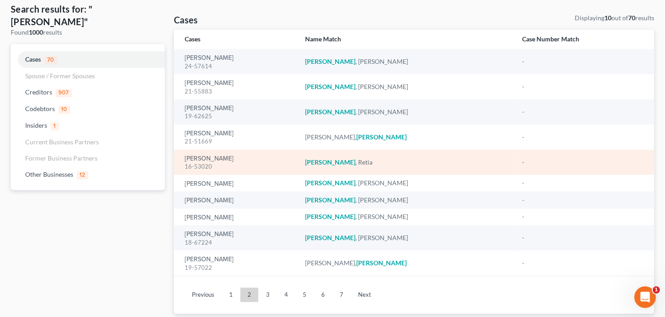
scroll to position [32, 0]
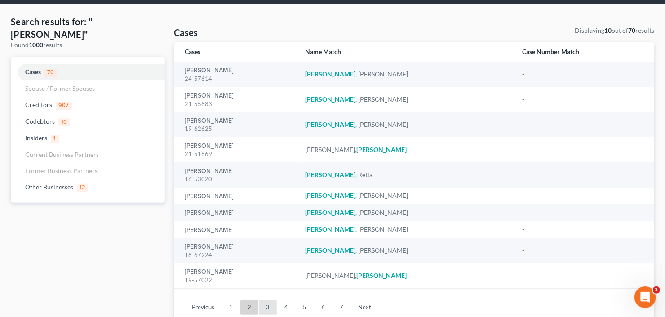
click at [266, 308] on link "3" at bounding box center [268, 307] width 18 height 14
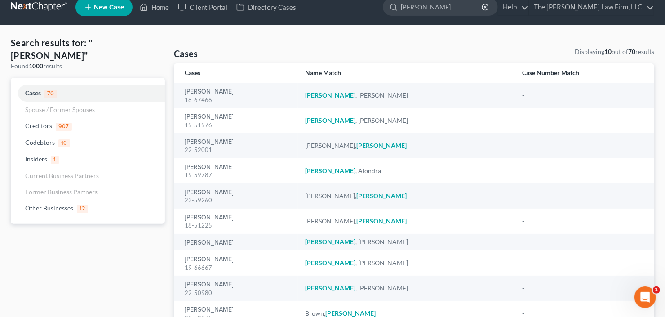
scroll to position [0, 0]
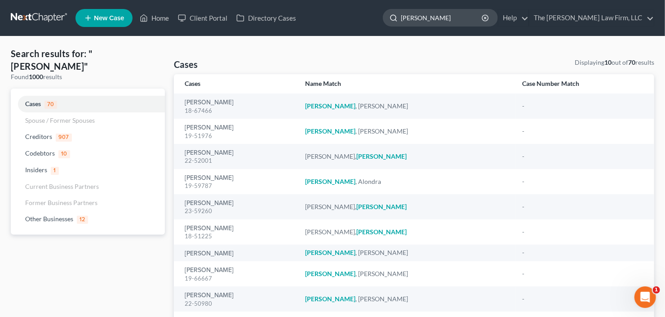
click at [461, 19] on input "williams" at bounding box center [442, 17] width 82 height 17
drag, startPoint x: 338, startPoint y: 48, endPoint x: 317, endPoint y: 53, distance: 21.8
click at [318, 53] on div "Home New Case Client Portal Directory Cases The Craig Black Law Firm, LLC cb@cr…" at bounding box center [332, 201] width 665 height 402
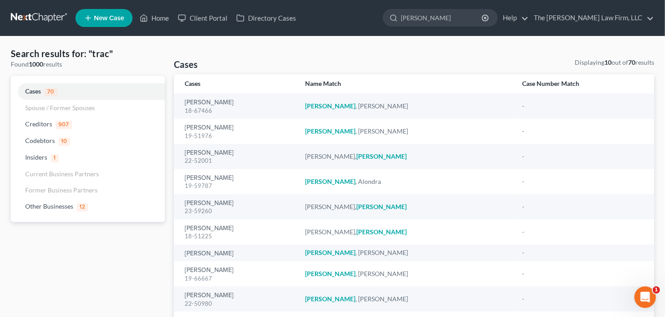
type input "tracy"
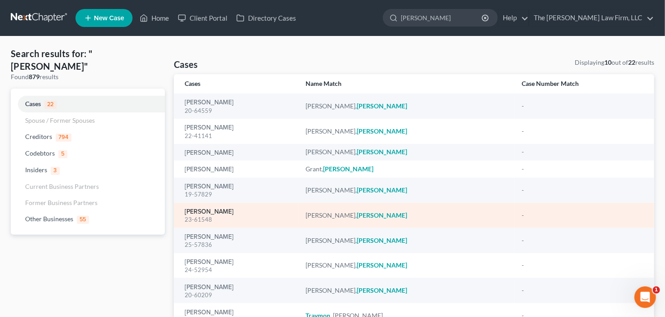
click at [214, 209] on link "Williams, Tracy" at bounding box center [209, 212] width 49 height 6
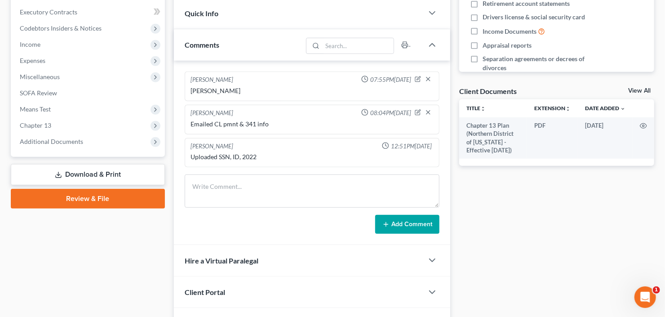
scroll to position [252, 0]
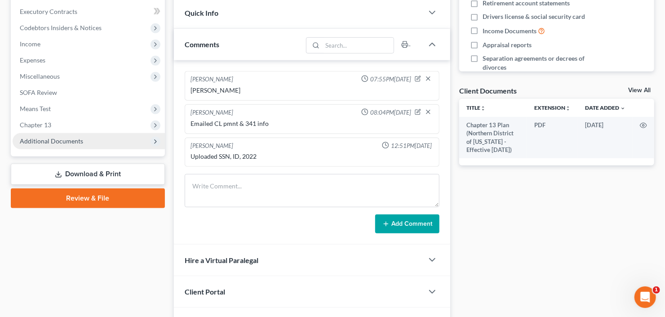
click at [64, 142] on span "Additional Documents" at bounding box center [51, 141] width 63 height 8
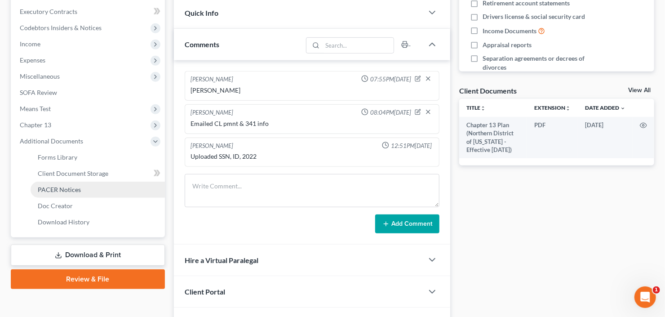
click at [54, 193] on link "PACER Notices" at bounding box center [98, 190] width 134 height 16
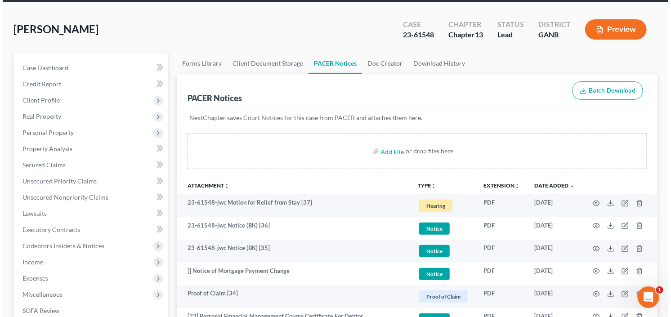
scroll to position [72, 0]
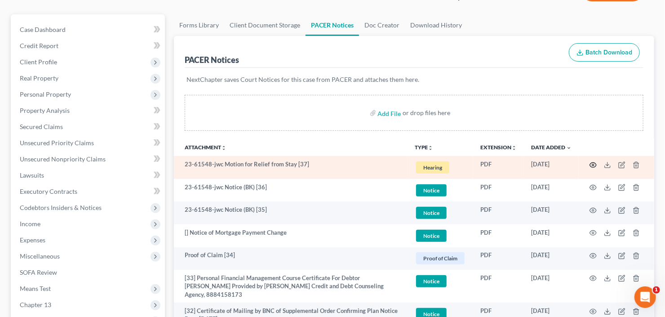
click at [590, 165] on icon "button" at bounding box center [593, 164] width 7 height 7
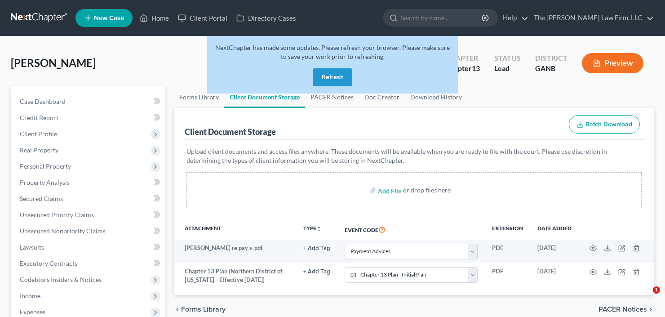
select select "35"
select select "0"
click at [328, 76] on button "Refresh" at bounding box center [333, 77] width 40 height 18
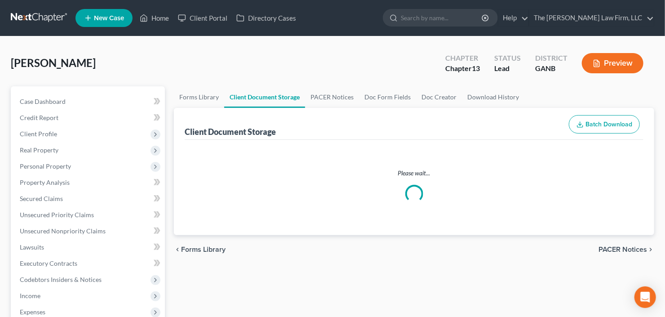
select select "35"
select select "0"
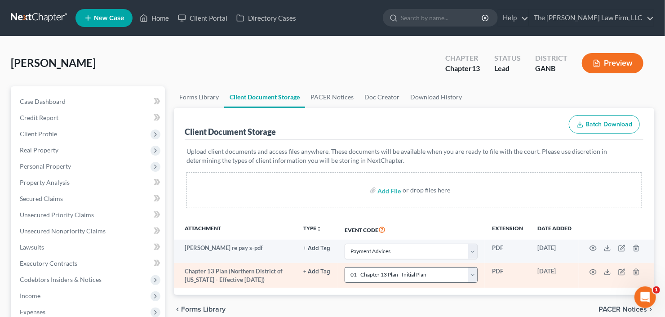
select select "35"
select select "0"
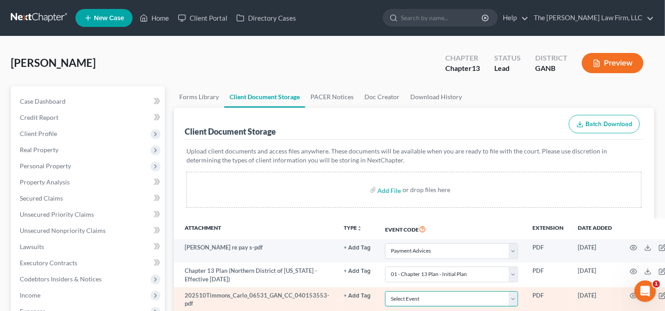
click at [423, 296] on select "Select Event 01 - Chapter 13 Plan - Initial Plan 02-Application to Pay Filing F…" at bounding box center [451, 300] width 133 height 16
select select "5"
click at [423, 294] on select "Select Event 01 - Chapter 13 Plan - Initial Plan 02-Application to Pay Filing F…" at bounding box center [451, 300] width 133 height 16
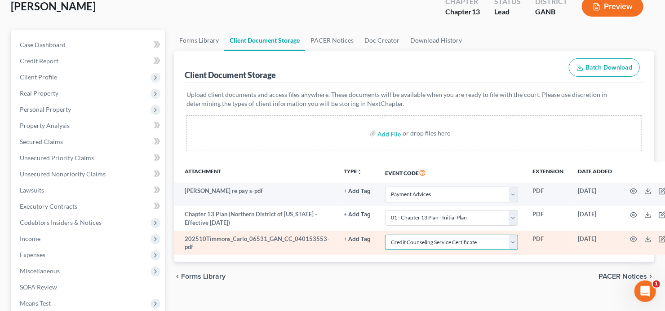
scroll to position [108, 0]
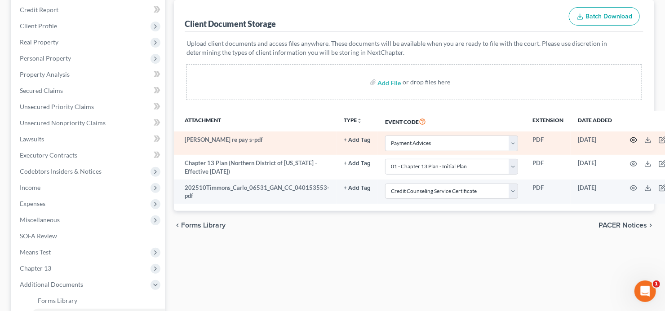
click at [630, 138] on icon "button" at bounding box center [633, 140] width 7 height 7
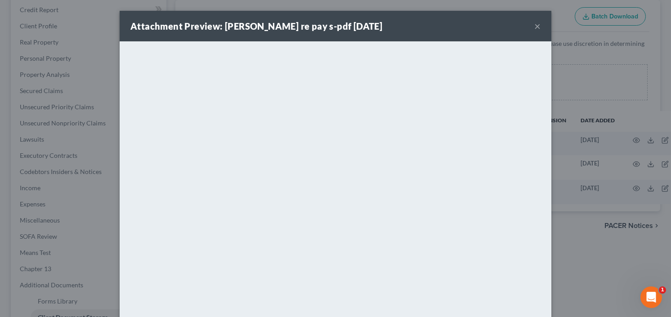
click at [534, 27] on button "×" at bounding box center [537, 26] width 6 height 11
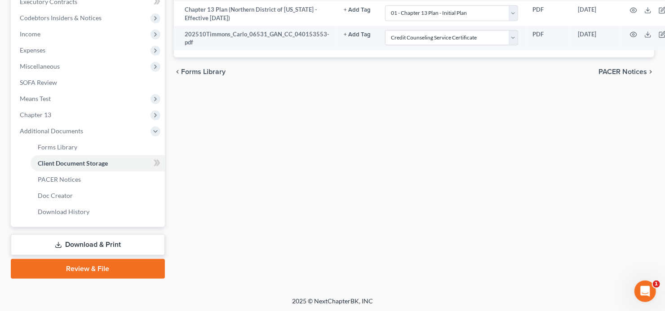
click at [76, 271] on link "Review & File" at bounding box center [88, 269] width 154 height 20
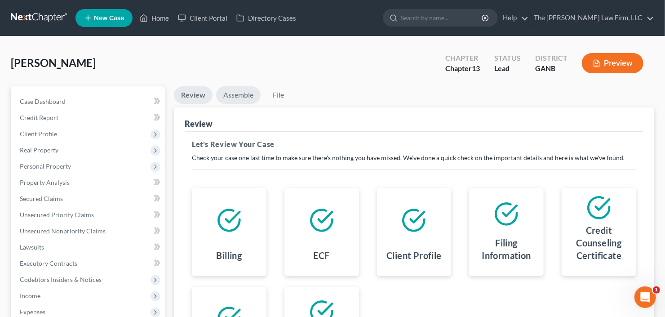
click at [241, 97] on link "Assemble" at bounding box center [238, 95] width 44 height 18
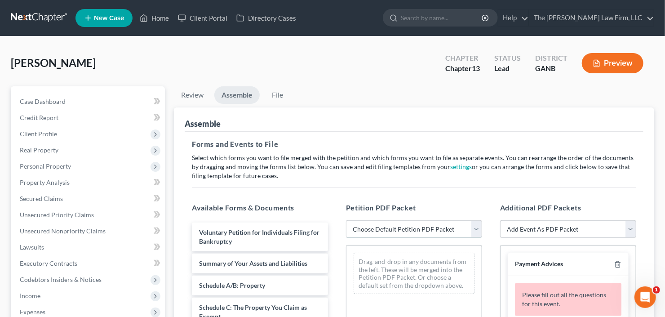
drag, startPoint x: 408, startPoint y: 224, endPoint x: 412, endPoint y: 234, distance: 10.9
click at [408, 225] on select "Choose Default Petition PDF Packet Complete Bankruptcy Petition (all forms and …" at bounding box center [414, 229] width 136 height 18
select select "0"
click at [346, 220] on select "Choose Default Petition PDF Packet Complete Bankruptcy Petition (all forms and …" at bounding box center [414, 229] width 136 height 18
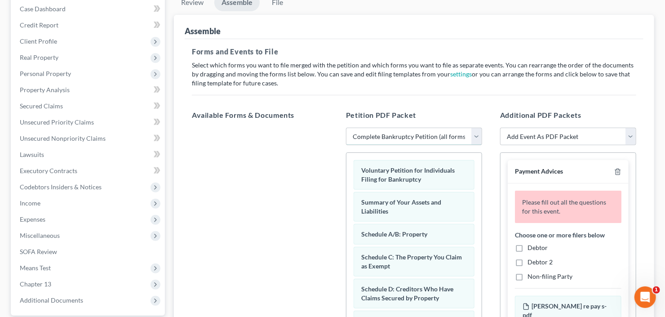
scroll to position [144, 0]
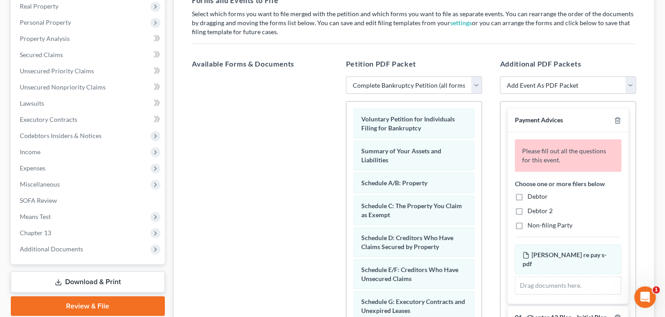
click at [528, 197] on label "Debtor" at bounding box center [538, 196] width 20 height 9
click at [531, 197] on input "Debtor" at bounding box center [534, 195] width 6 height 6
checkbox input "true"
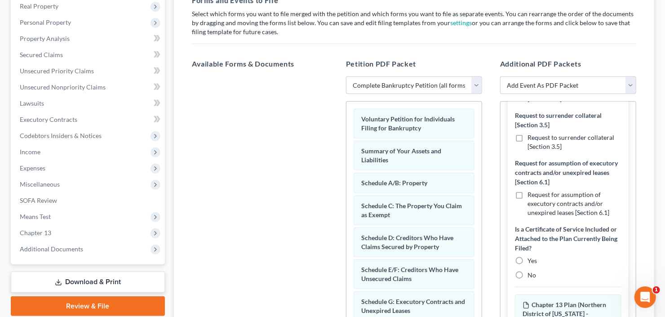
scroll to position [360, 0]
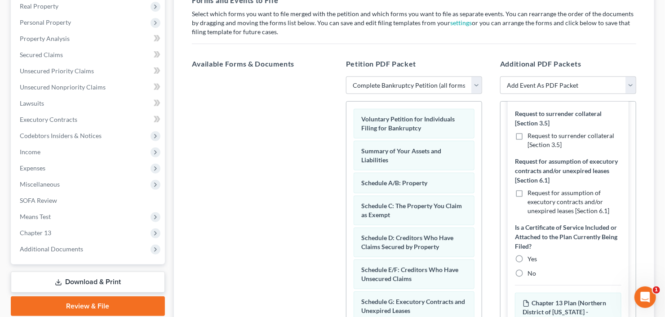
click at [528, 278] on label "No" at bounding box center [532, 273] width 9 height 9
click at [531, 275] on input "No" at bounding box center [534, 272] width 6 height 6
radio input "true"
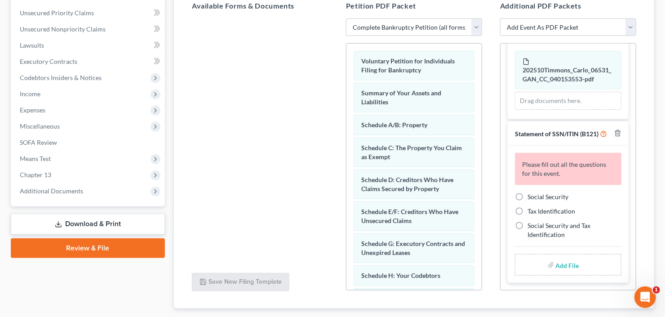
scroll to position [216, 0]
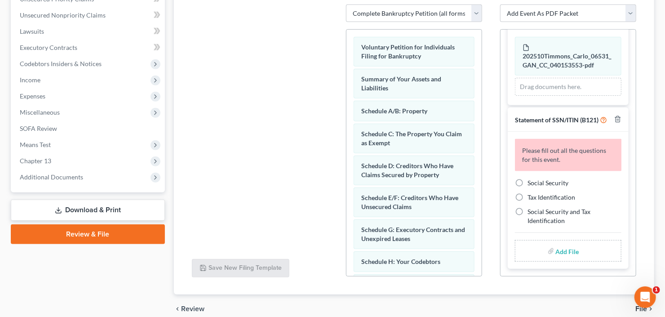
click at [528, 181] on label "Social Security" at bounding box center [548, 182] width 41 height 9
click at [531, 181] on input "Social Security" at bounding box center [534, 181] width 6 height 6
radio input "true"
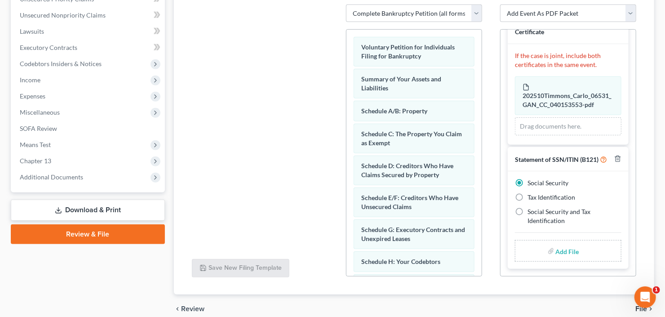
scroll to position [622, 0]
click at [563, 252] on input "file" at bounding box center [567, 251] width 22 height 16
type input "C:\fakepath\[PERSON_NAME] b21exexe25.pdf"
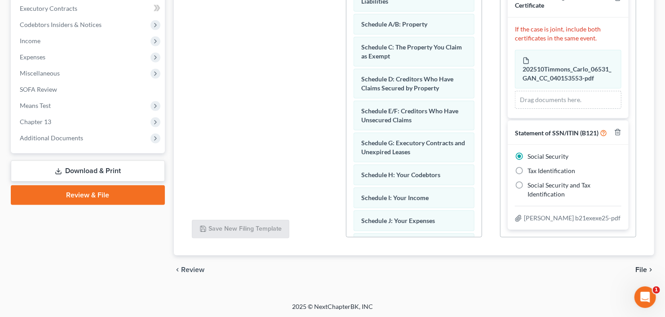
scroll to position [180, 0]
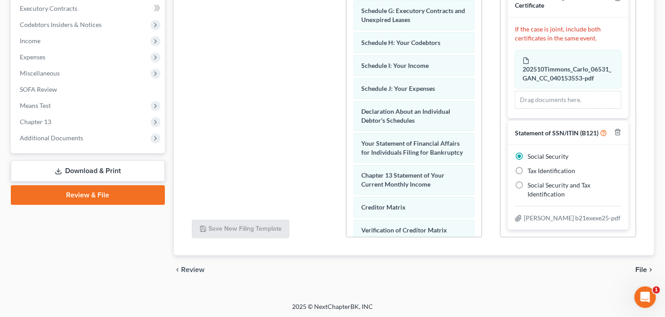
click at [645, 269] on span "File" at bounding box center [642, 269] width 12 height 7
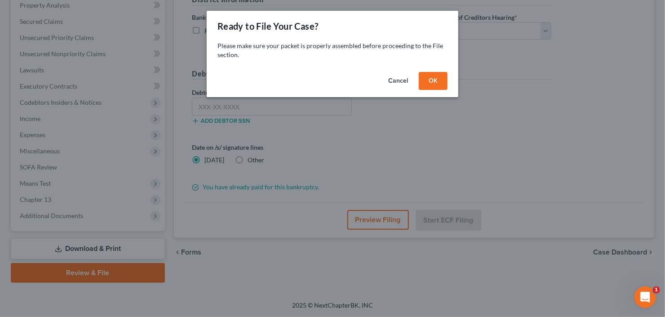
scroll to position [175, 0]
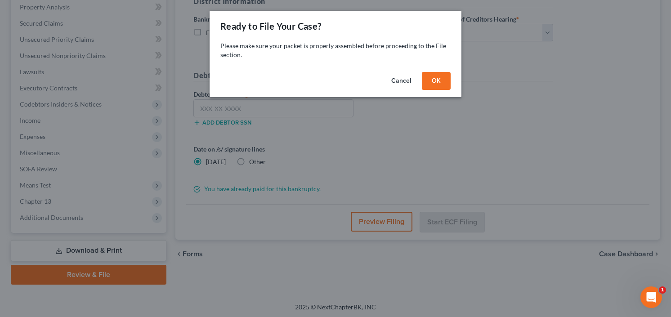
click at [432, 80] on button "OK" at bounding box center [436, 81] width 29 height 18
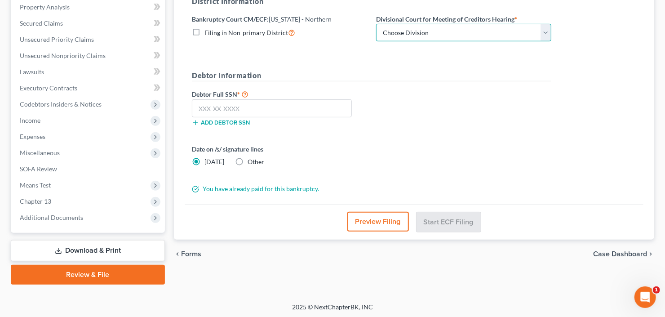
drag, startPoint x: 427, startPoint y: 30, endPoint x: 422, endPoint y: 36, distance: 8.3
click at [427, 30] on select "Choose Division [GEOGRAPHIC_DATA] [GEOGRAPHIC_DATA] [GEOGRAPHIC_DATA] [GEOGRAPH…" at bounding box center [463, 33] width 175 height 18
select select "0"
click at [376, 24] on select "Choose Division [GEOGRAPHIC_DATA] [GEOGRAPHIC_DATA] [GEOGRAPHIC_DATA] [GEOGRAPH…" at bounding box center [463, 33] width 175 height 18
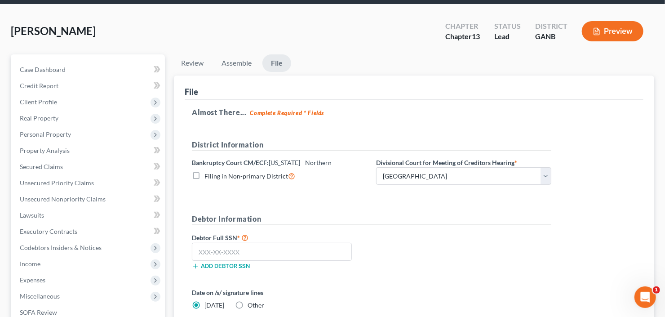
scroll to position [31, 0]
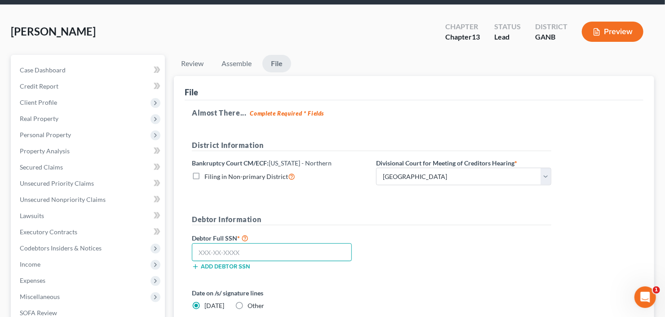
click at [222, 246] on input "text" at bounding box center [272, 252] width 160 height 18
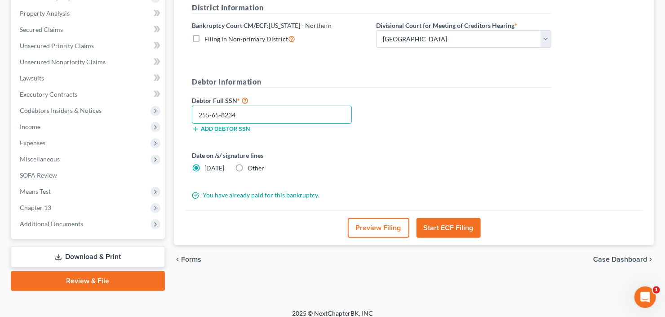
scroll to position [175, 0]
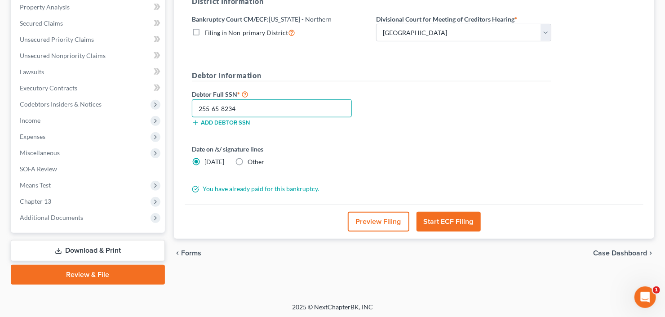
type input "255-65-8234"
drag, startPoint x: 452, startPoint y: 221, endPoint x: 536, endPoint y: 244, distance: 87.0
click at [536, 244] on ui-view "Review Assemble File Review This court does not allow electronic filing for cas…" at bounding box center [414, 89] width 480 height 356
click at [449, 212] on button "Start ECF Filing" at bounding box center [449, 222] width 64 height 20
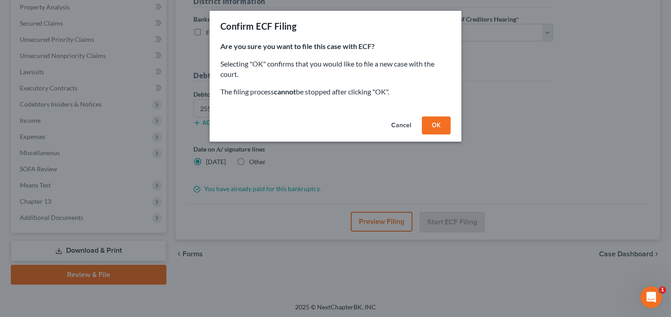
click at [439, 115] on div "Cancel OK" at bounding box center [335, 127] width 252 height 29
click at [442, 119] on button "OK" at bounding box center [436, 125] width 29 height 18
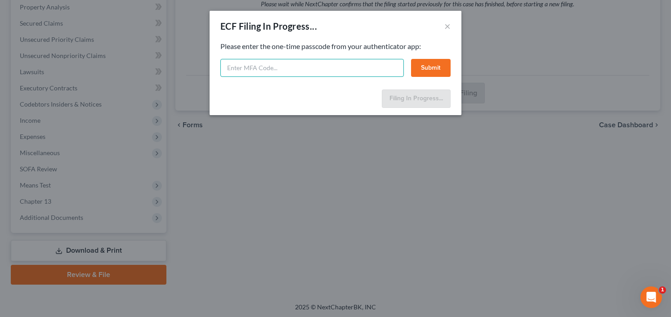
click at [286, 76] on input "text" at bounding box center [311, 68] width 183 height 18
drag, startPoint x: 297, startPoint y: 72, endPoint x: 205, endPoint y: 72, distance: 91.2
click at [207, 72] on div "ECF Filing In Progress... × Feel free to download your entire bankruptcy packet…" at bounding box center [335, 158] width 671 height 317
type input "967448"
click at [431, 71] on button "Submit" at bounding box center [431, 68] width 40 height 18
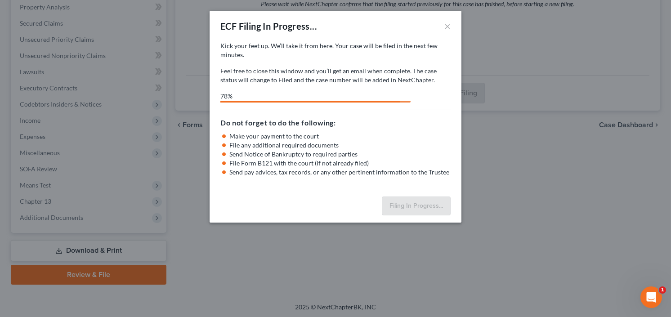
select select "0"
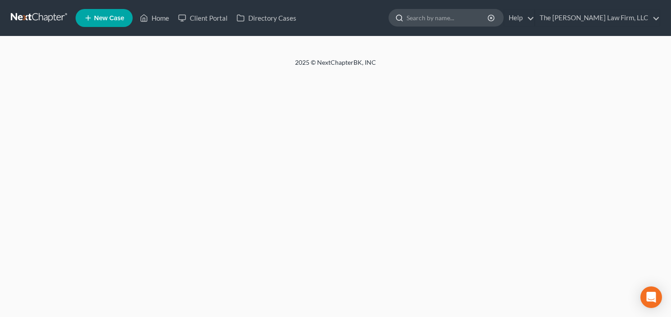
click at [433, 20] on input "search" at bounding box center [447, 17] width 82 height 17
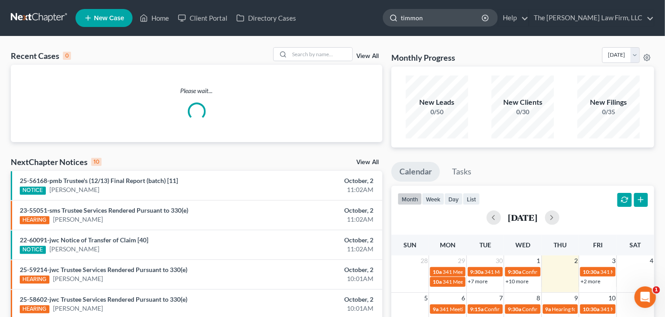
type input "[PERSON_NAME]"
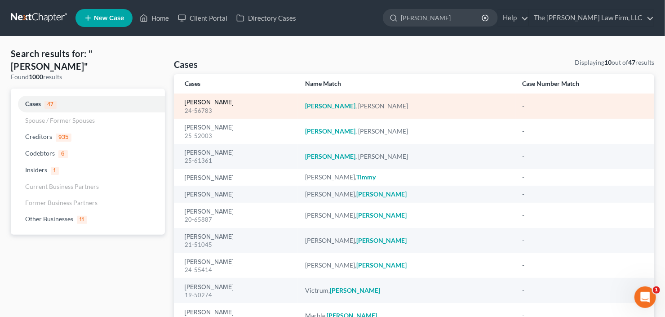
click at [207, 103] on link "[PERSON_NAME]" at bounding box center [209, 102] width 49 height 6
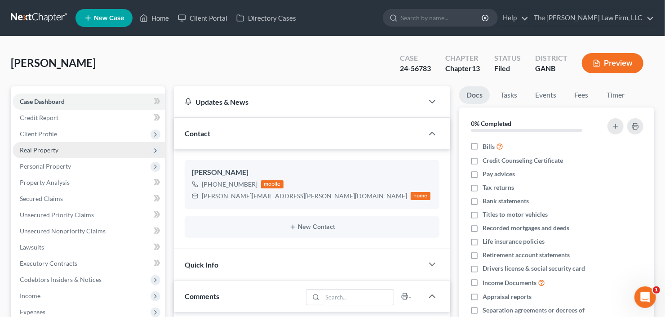
click at [51, 154] on span "Real Property" at bounding box center [89, 150] width 152 height 16
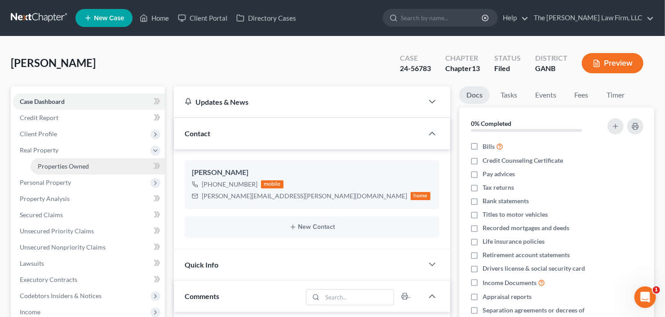
click at [61, 170] on link "Properties Owned" at bounding box center [98, 166] width 134 height 16
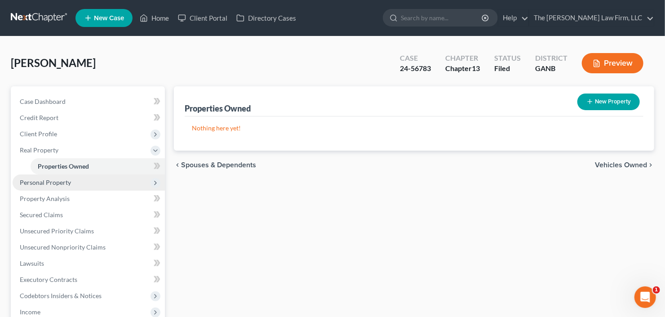
click at [67, 182] on span "Personal Property" at bounding box center [45, 182] width 51 height 8
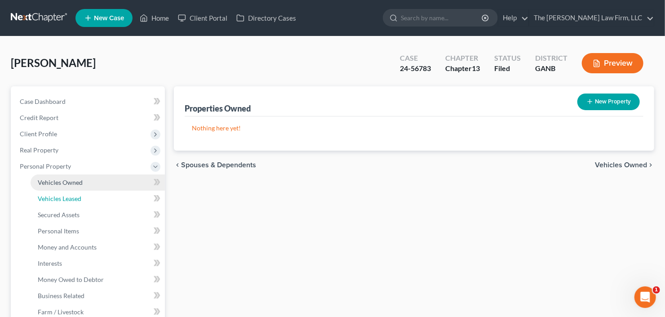
click at [69, 197] on span "Vehicles Leased" at bounding box center [60, 199] width 44 height 8
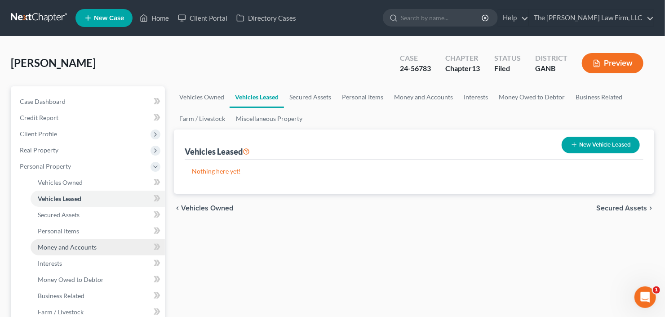
click at [79, 250] on link "Money and Accounts" at bounding box center [98, 247] width 134 height 16
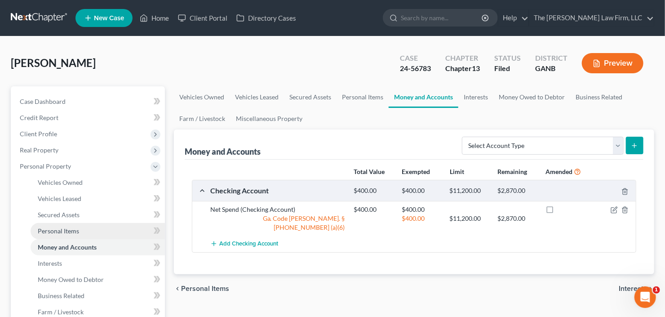
click at [48, 231] on span "Personal Items" at bounding box center [58, 231] width 41 height 8
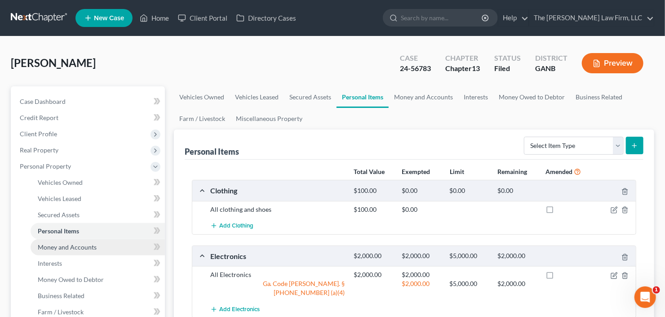
click at [46, 250] on link "Money and Accounts" at bounding box center [98, 247] width 134 height 16
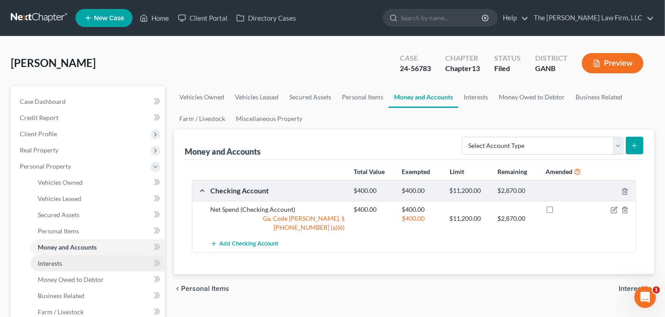
click at [52, 263] on span "Interests" at bounding box center [50, 263] width 24 height 8
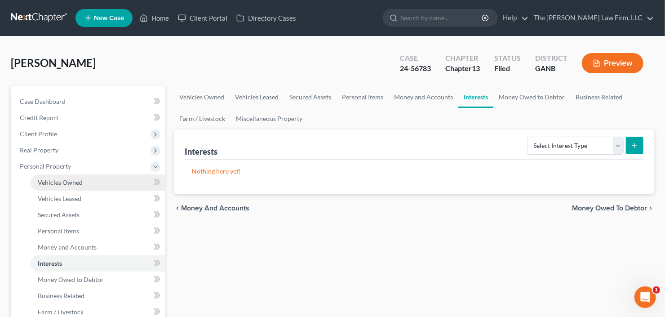
click at [69, 178] on span "Vehicles Owned" at bounding box center [60, 182] width 45 height 8
